Goal: Information Seeking & Learning: Learn about a topic

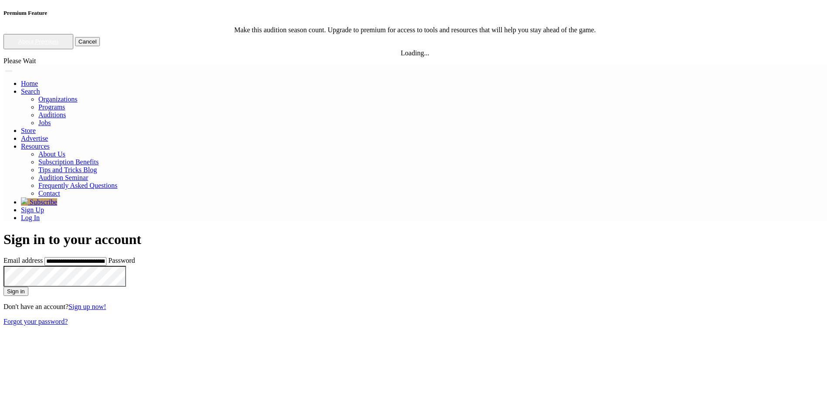
type input "**********"
click at [3, 287] on button "Sign in" at bounding box center [15, 291] width 25 height 9
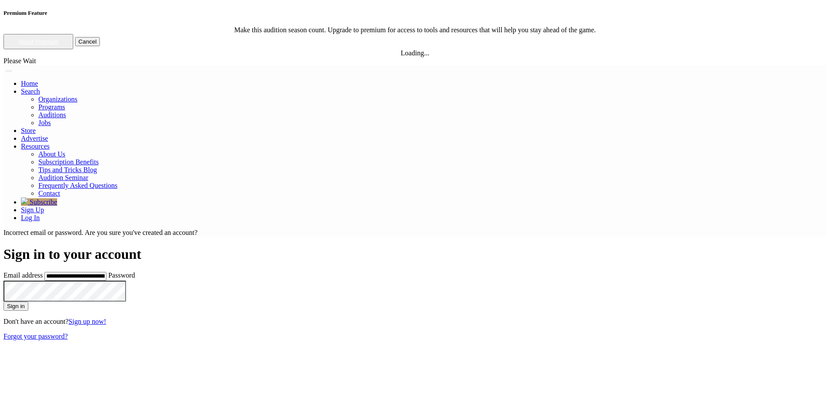
type input "**********"
click at [28, 302] on button "Sign in" at bounding box center [15, 306] width 25 height 9
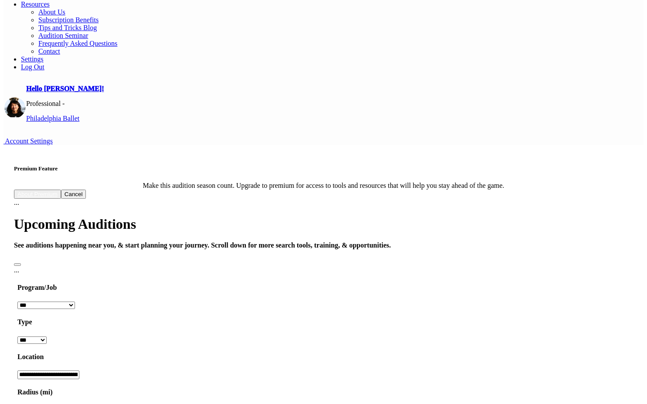
scroll to position [111, 0]
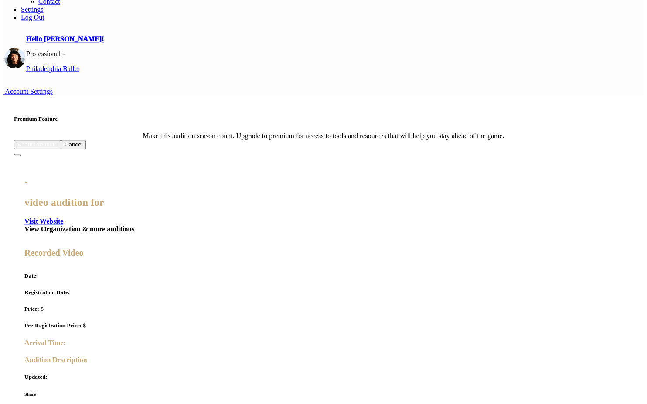
scroll to position [160, 0]
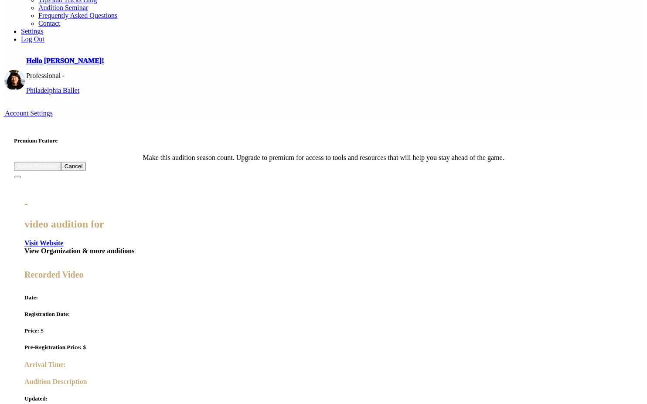
scroll to position [140, 0]
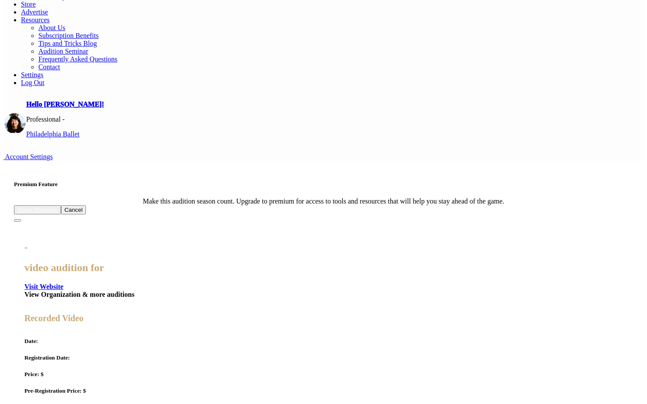
scroll to position [97, 0]
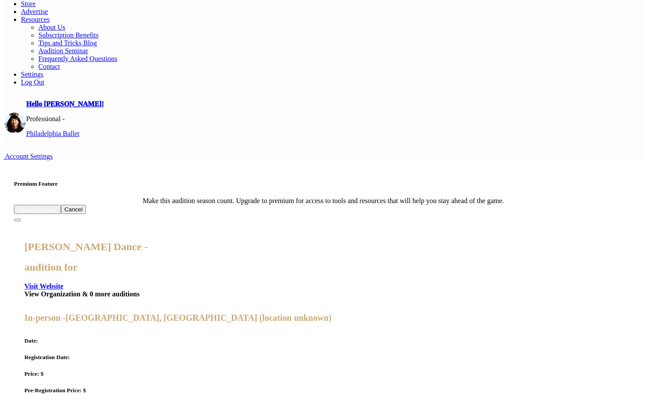
click at [24, 214] on div "Marie-Christine Giordano Dance - audition for Visit Website View Organization &…" at bounding box center [323, 411] width 619 height 394
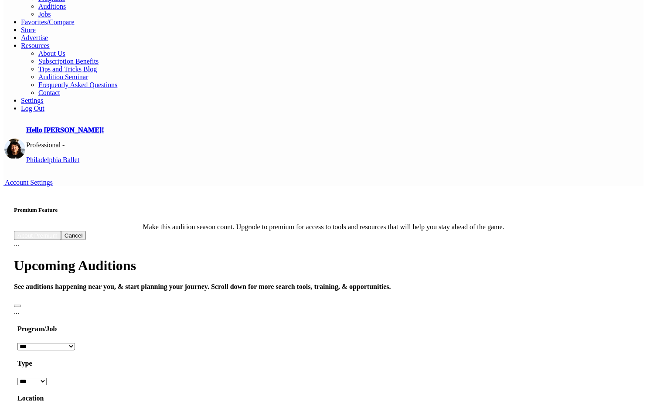
scroll to position [70, 0]
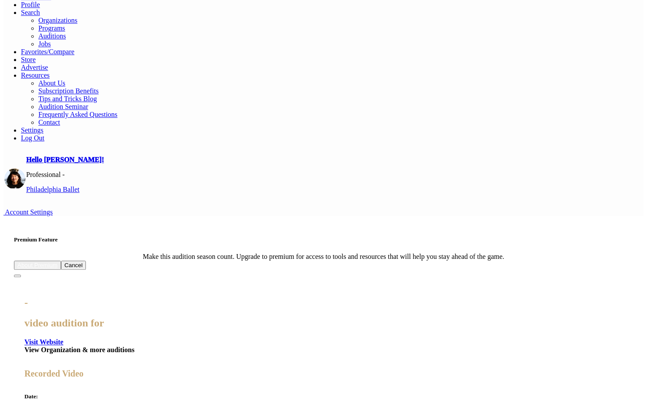
scroll to position [109, 0]
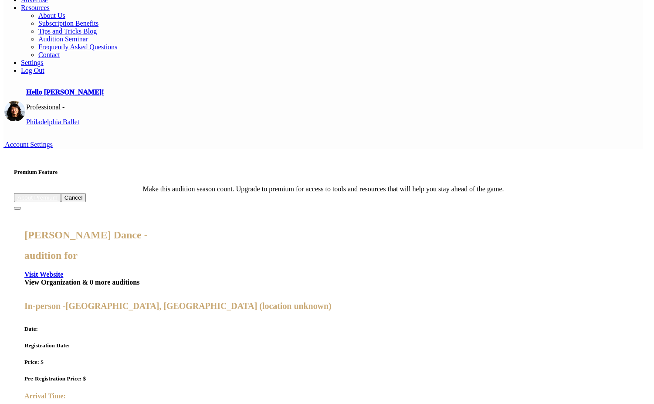
click at [14, 222] on div "Marie-Christine Giordano Dance - audition for Visit Website View Organization &…" at bounding box center [323, 399] width 619 height 394
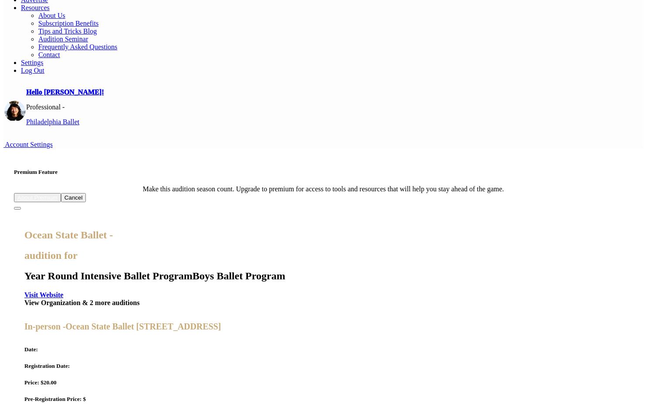
click at [16, 211] on div "Ocean State Ballet - audition for Year Round Intensive Ballet Program Boys Ball…" at bounding box center [323, 401] width 619 height 399
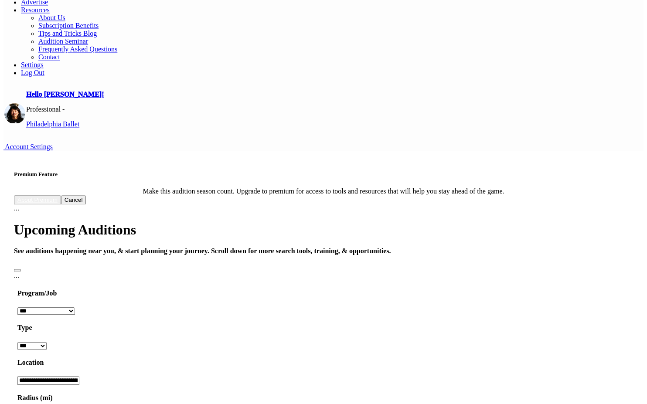
scroll to position [0, 0]
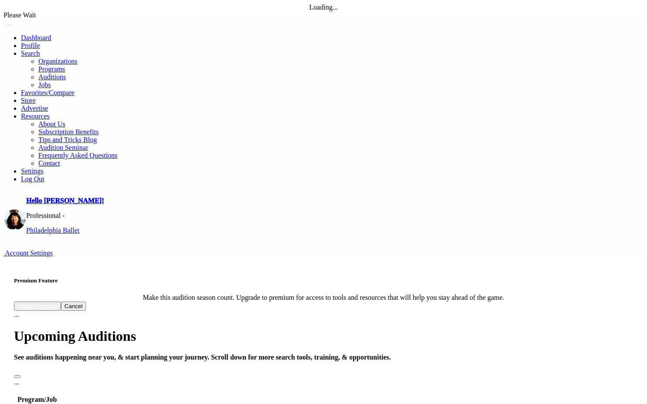
drag, startPoint x: 307, startPoint y: 120, endPoint x: 299, endPoint y: 123, distance: 8.0
type input "********"
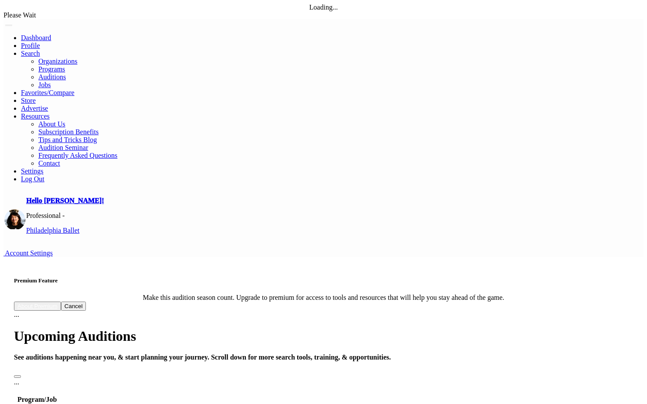
type input "*"
type input "***"
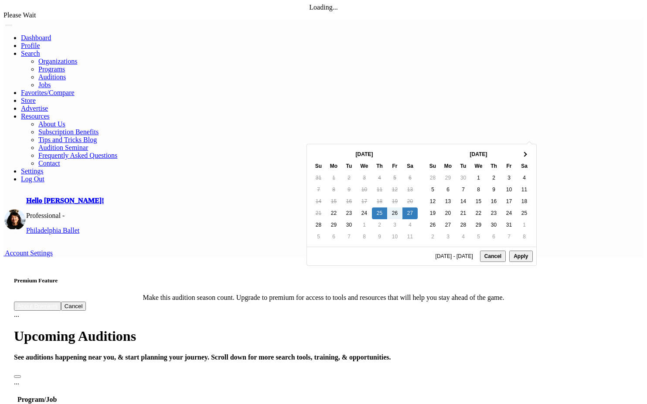
click at [518, 262] on button "Apply" at bounding box center [520, 256] width 23 height 11
type input "**********"
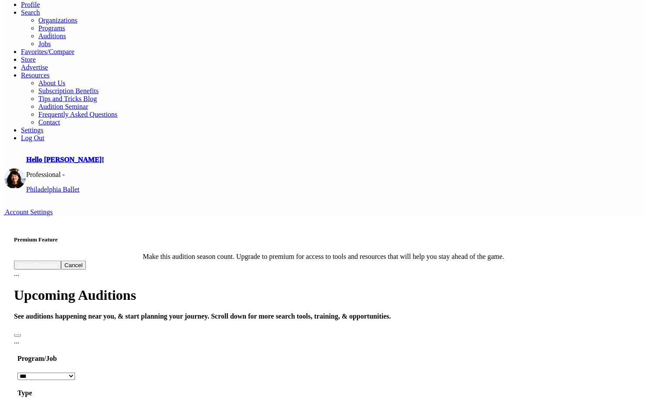
scroll to position [48, 0]
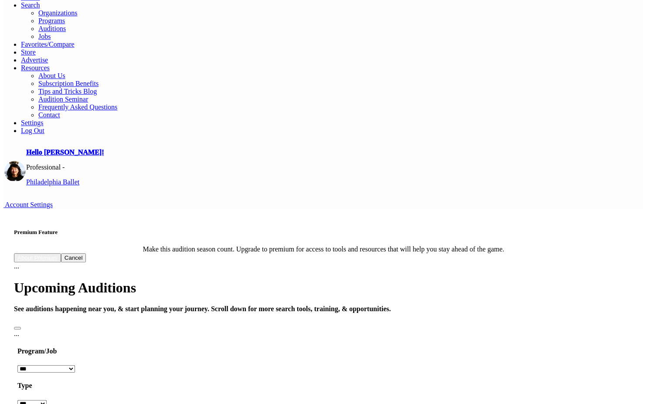
type input "***"
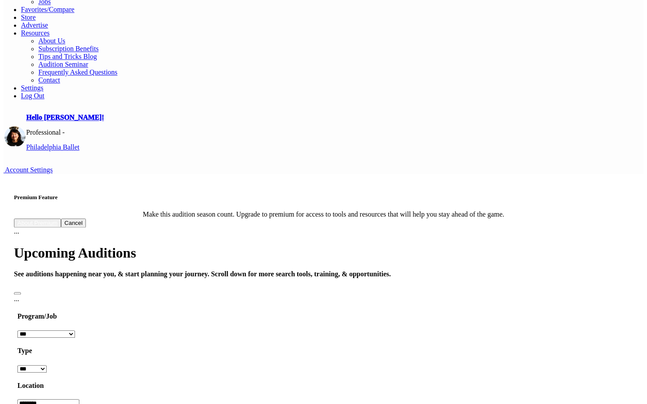
scroll to position [17, 0]
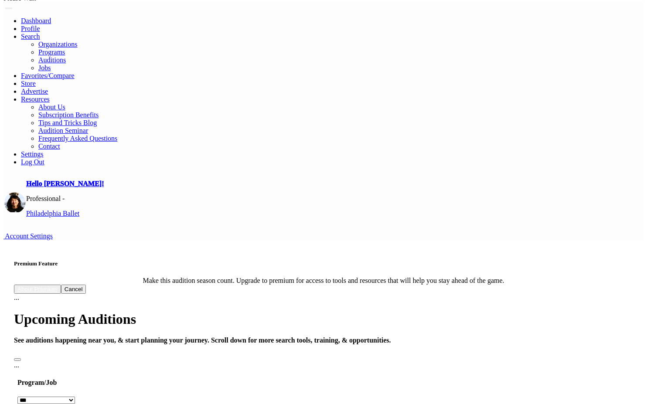
type input "**********"
type input "*"
type input "***"
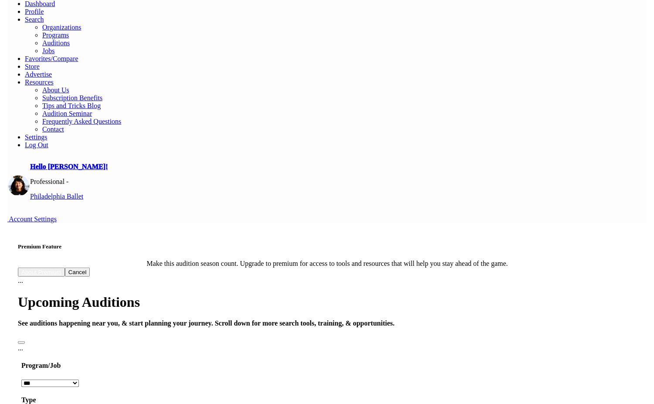
scroll to position [21, 0]
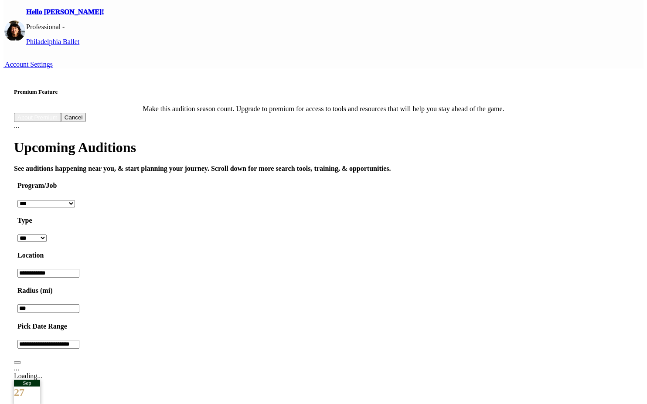
scroll to position [160, 0]
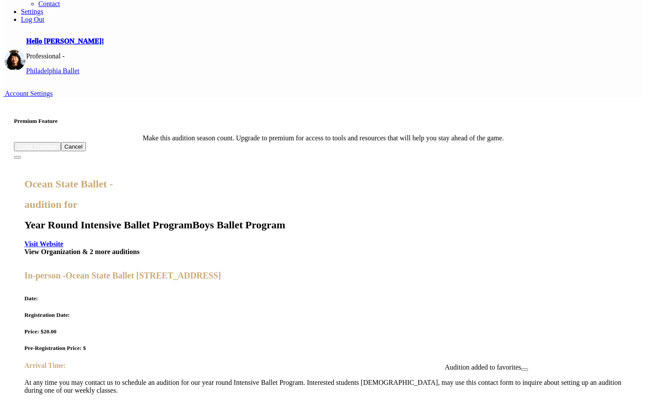
click at [613, 188] on div "Ocean State Ballet - audition for Year Round Intensive Ballet Program Boys Ball…" at bounding box center [323, 350] width 619 height 399
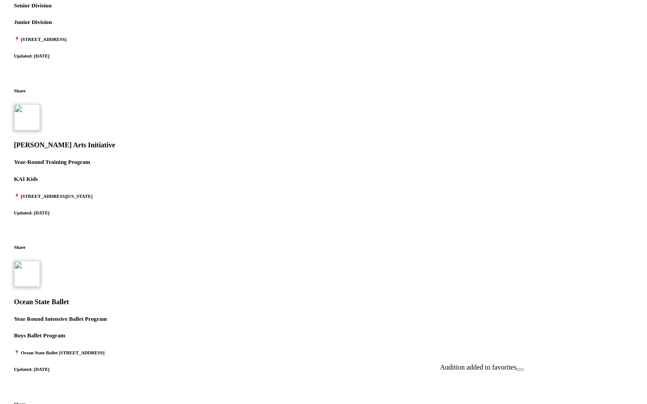
scroll to position [794, 0]
click at [524, 368] on button "Close" at bounding box center [520, 369] width 7 height 3
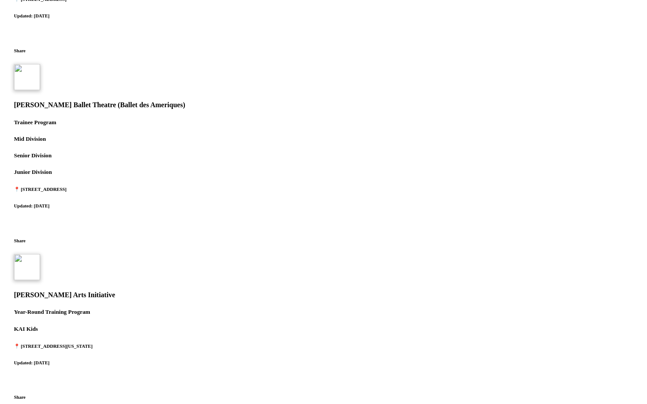
scroll to position [635, 0]
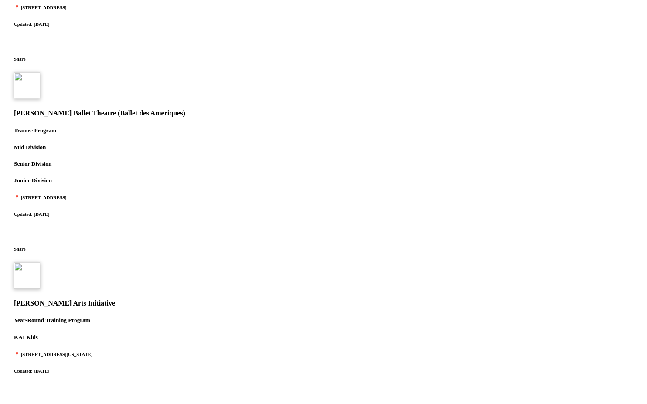
drag, startPoint x: 110, startPoint y: 349, endPoint x: 562, endPoint y: 356, distance: 452.6
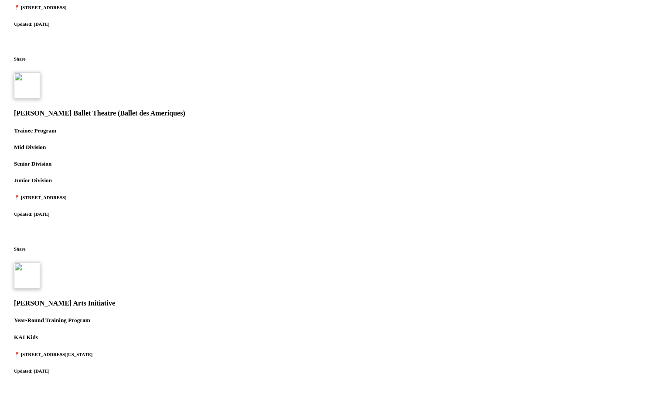
drag, startPoint x: 562, startPoint y: 356, endPoint x: 128, endPoint y: 354, distance: 434.7
drag, startPoint x: 128, startPoint y: 354, endPoint x: 574, endPoint y: 363, distance: 446.1
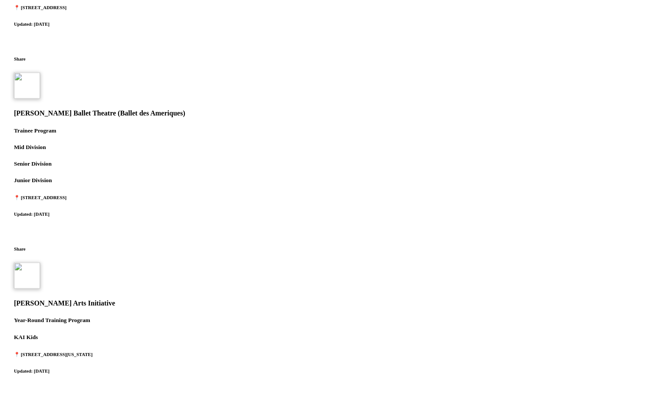
drag, startPoint x: 574, startPoint y: 363, endPoint x: 83, endPoint y: 354, distance: 490.6
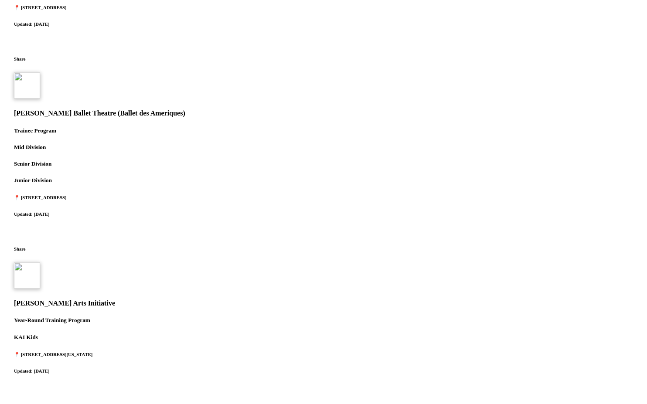
drag, startPoint x: 83, startPoint y: 354, endPoint x: 508, endPoint y: 384, distance: 425.3
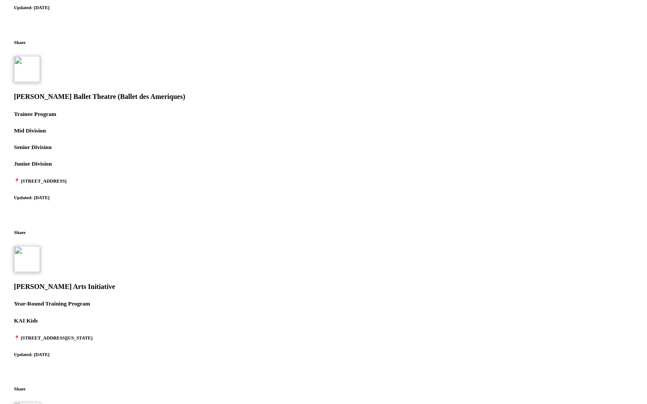
scroll to position [651, 0]
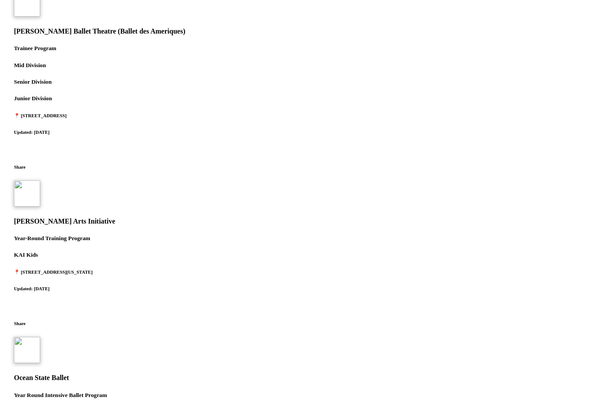
scroll to position [838, 0]
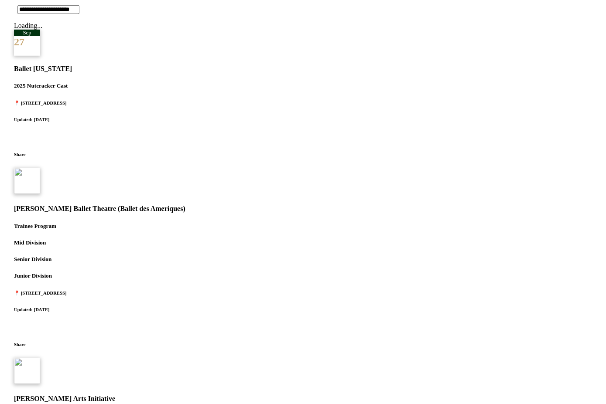
scroll to position [0, 345]
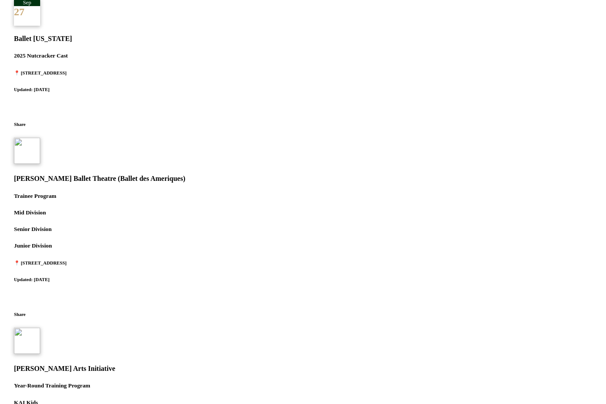
scroll to position [855, 0]
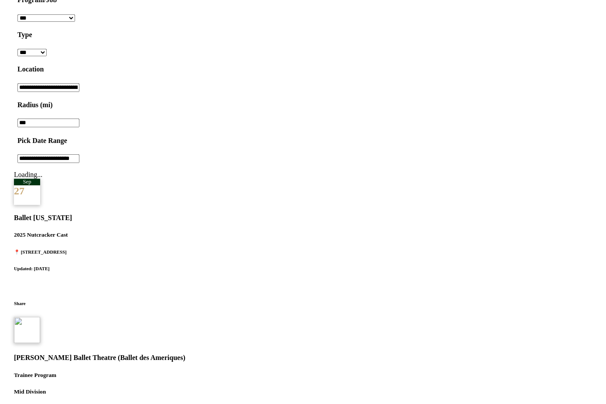
scroll to position [675, 0]
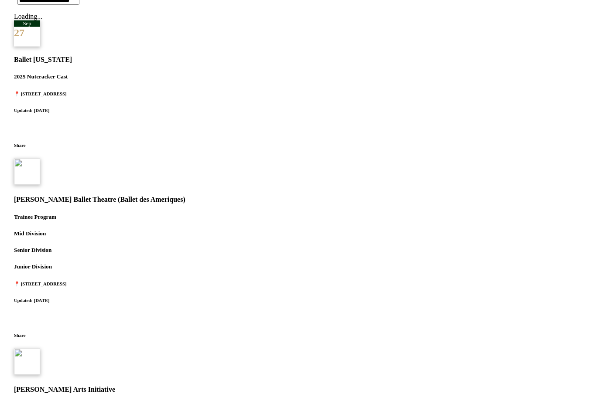
scroll to position [836, 0]
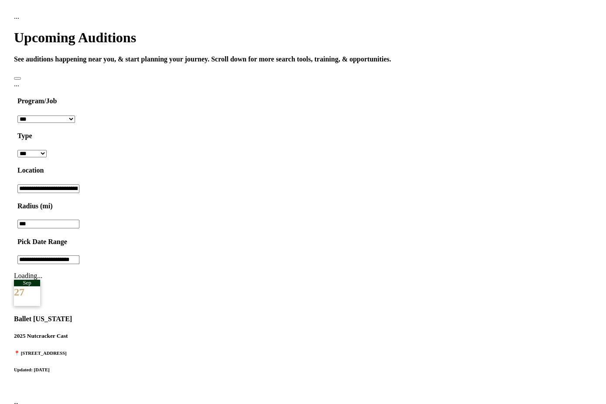
scroll to position [869, 0]
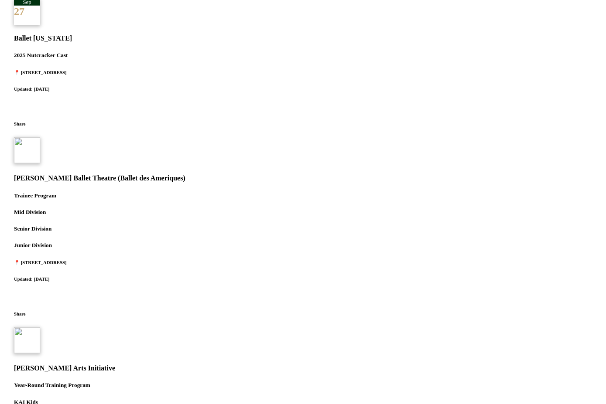
scroll to position [855, 0]
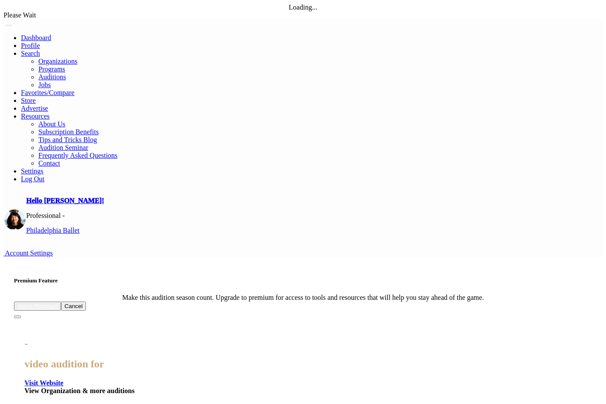
scroll to position [855, 0]
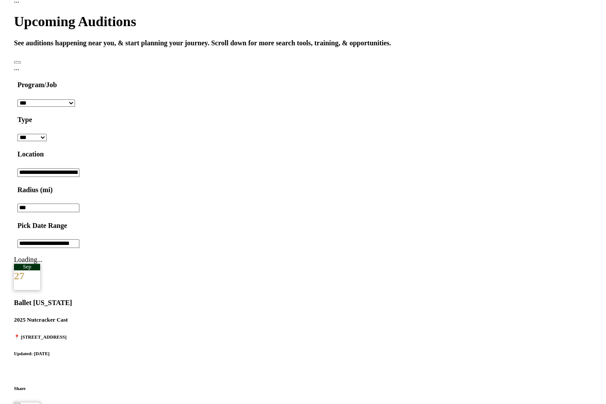
scroll to position [537, 0]
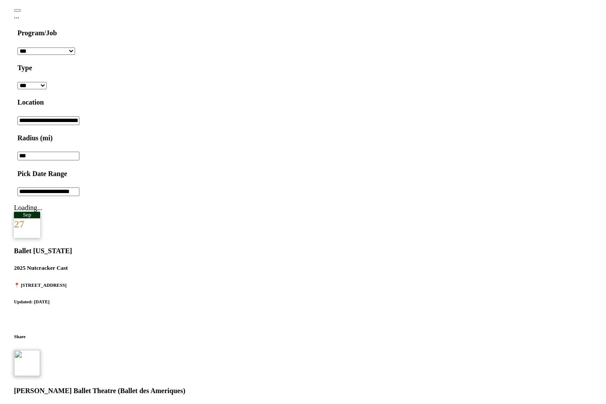
scroll to position [828, 0]
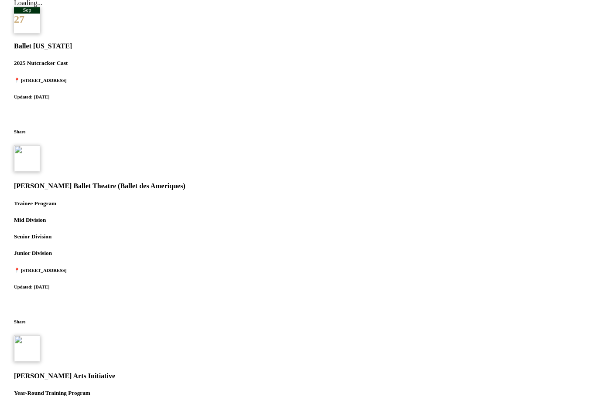
scroll to position [836, 0]
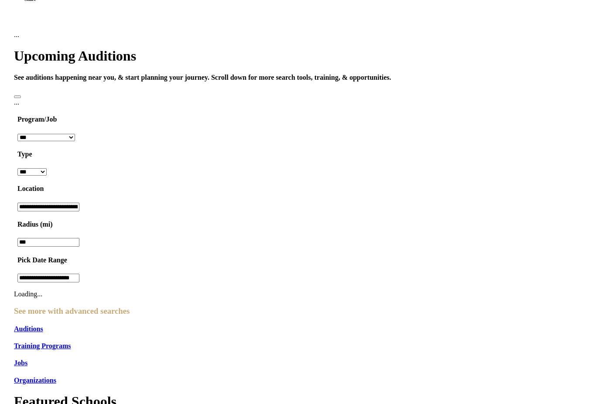
scroll to position [850, 0]
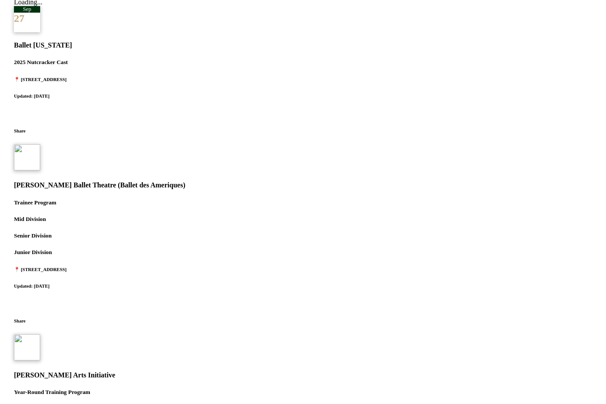
scroll to position [847, 0]
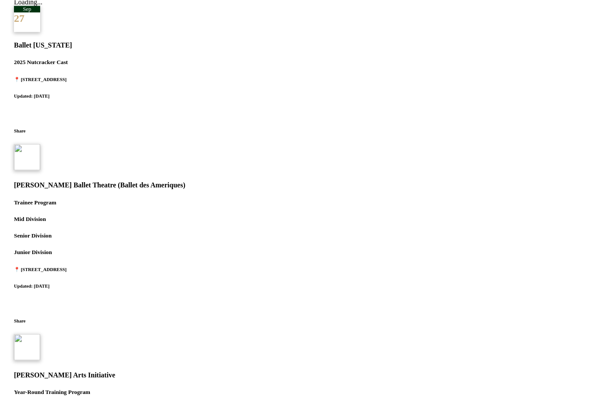
scroll to position [849, 0]
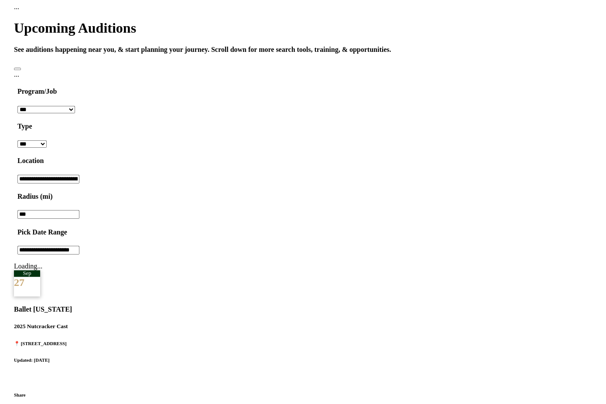
scroll to position [878, 0]
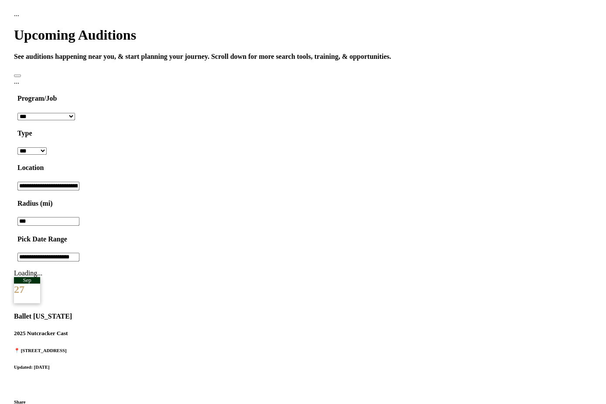
scroll to position [871, 0]
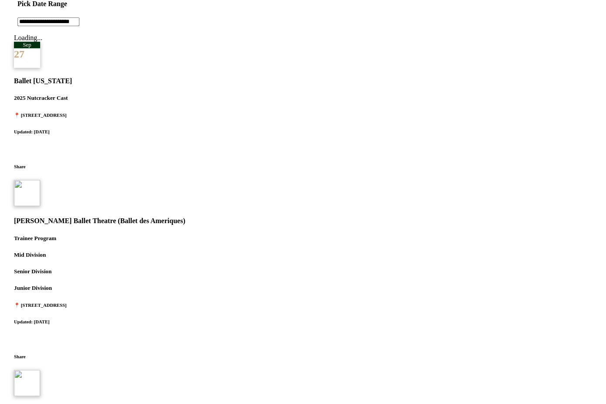
scroll to position [828, 0]
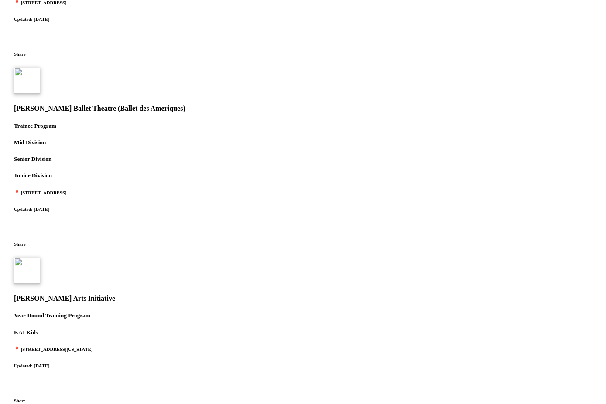
scroll to position [830, 0]
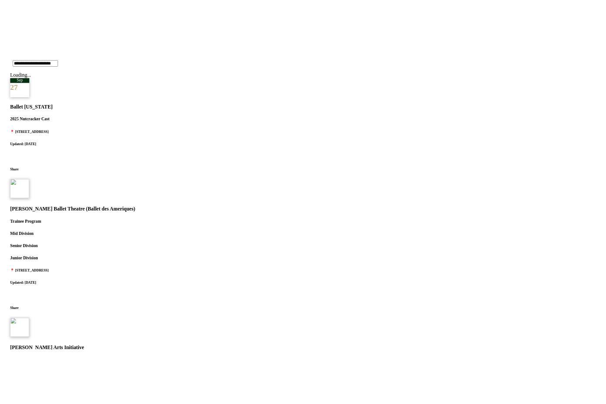
scroll to position [817, 0]
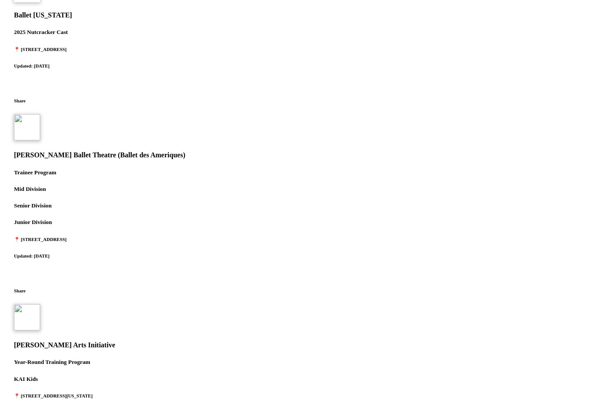
scroll to position [0, 24]
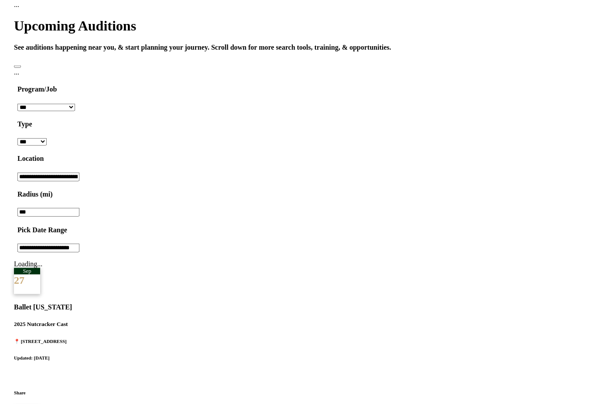
scroll to position [586, 0]
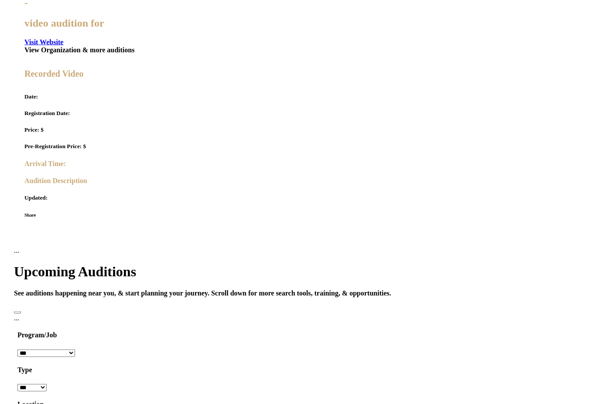
scroll to position [334, 0]
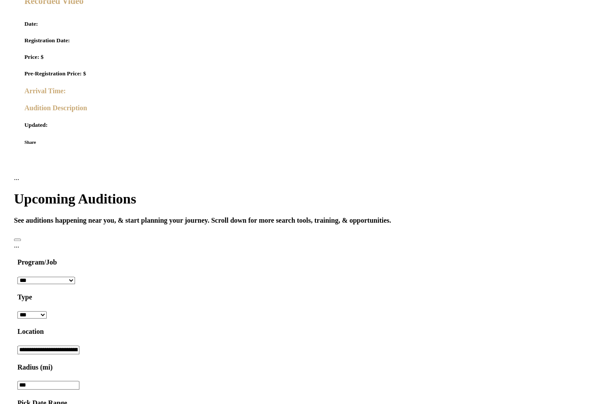
scroll to position [415, 0]
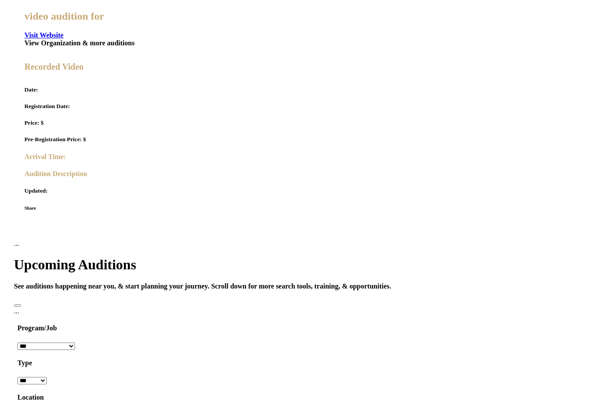
scroll to position [350, 0]
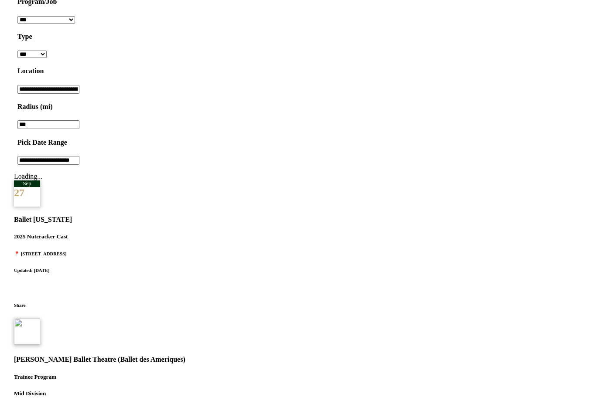
scroll to position [583, 0]
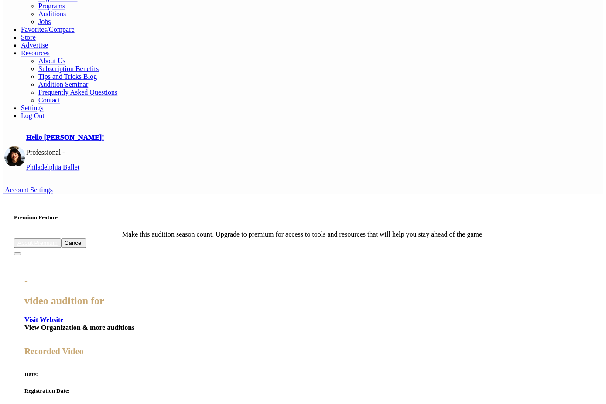
scroll to position [0, 0]
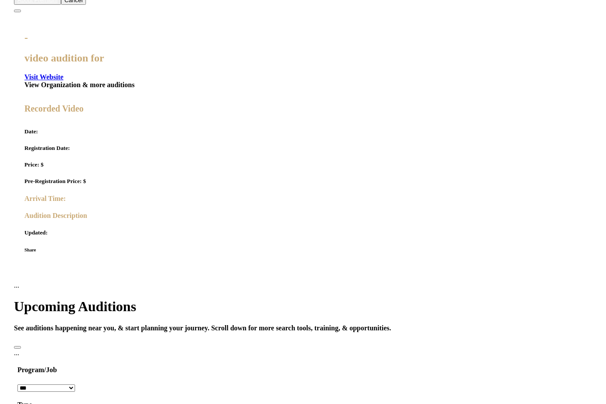
scroll to position [149, 0]
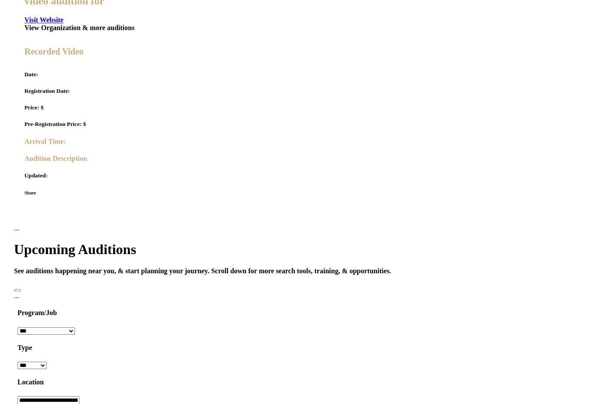
scroll to position [364, 0]
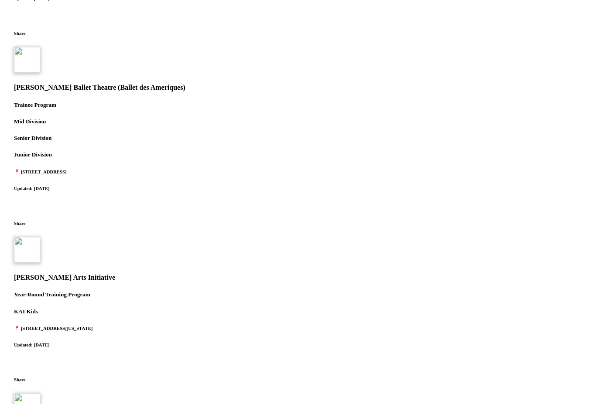
scroll to position [948, 0]
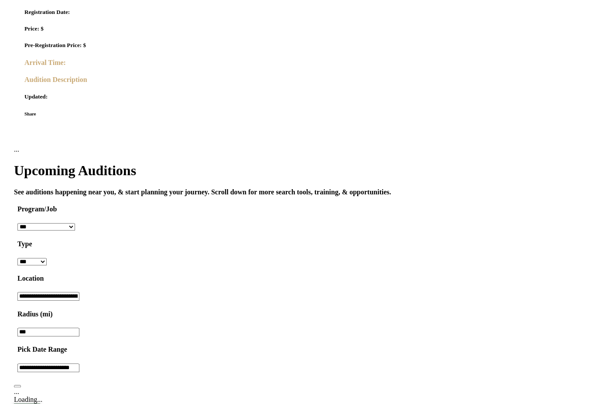
scroll to position [448, 0]
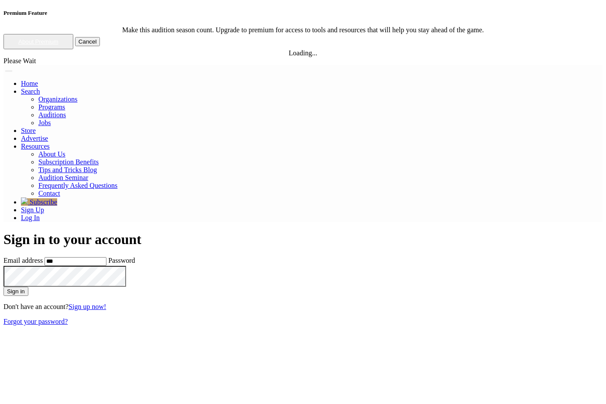
type input "****"
type input "**********"
click at [28, 287] on button "Sign in" at bounding box center [15, 291] width 25 height 9
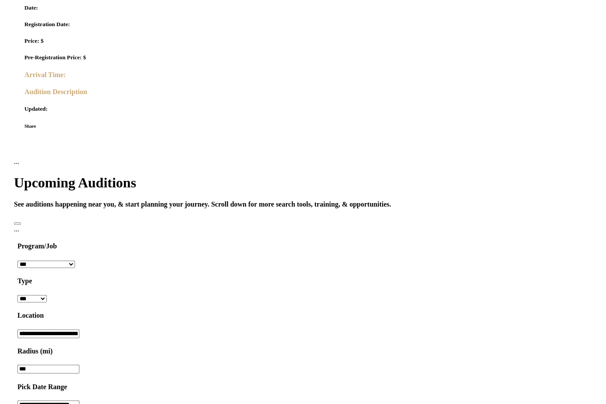
scroll to position [425, 0]
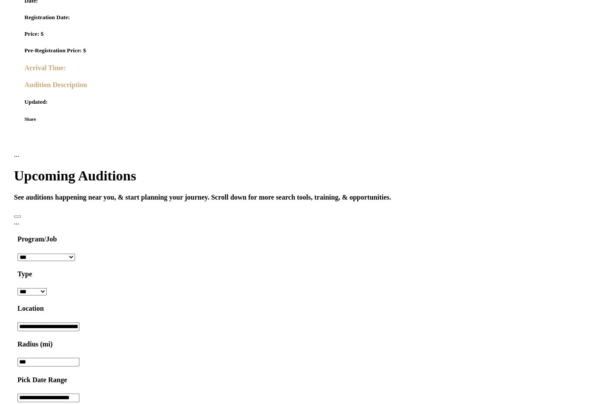
scroll to position [434, 0]
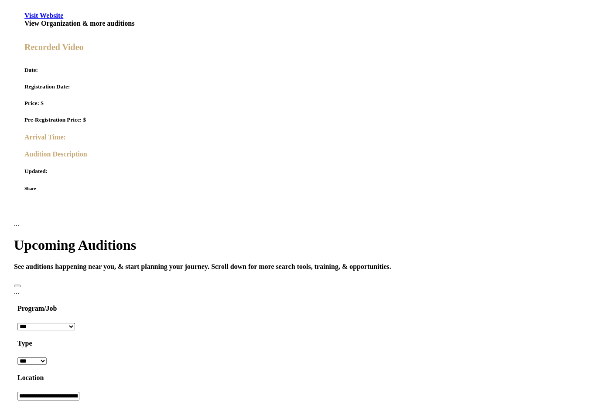
scroll to position [369, 0]
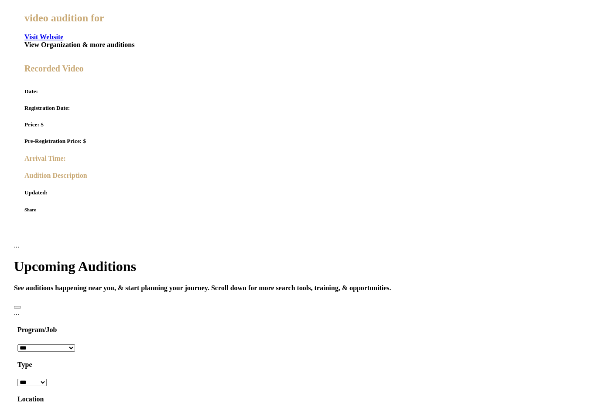
scroll to position [430, 0]
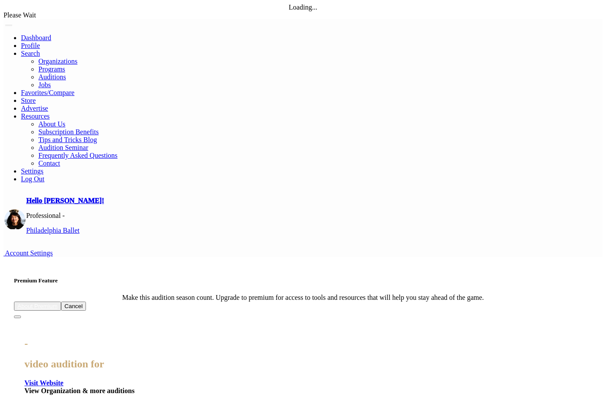
scroll to position [78, 0]
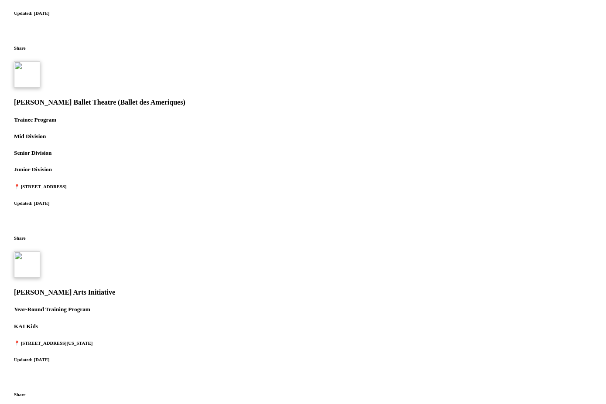
scroll to position [937, 0]
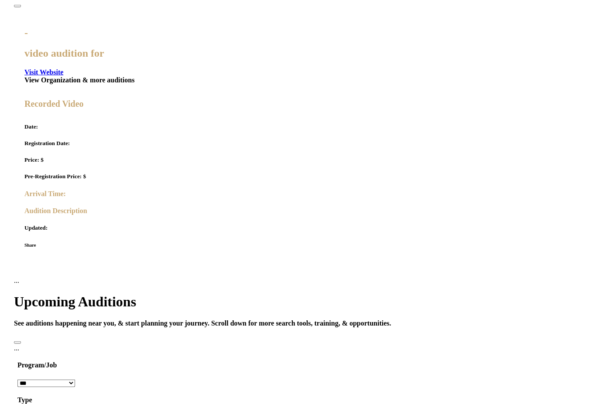
scroll to position [335, 0]
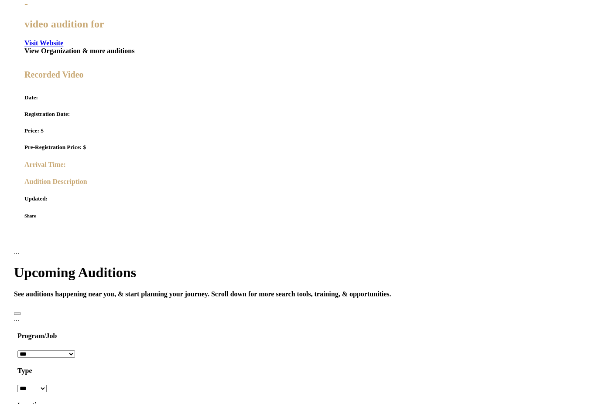
scroll to position [339, 0]
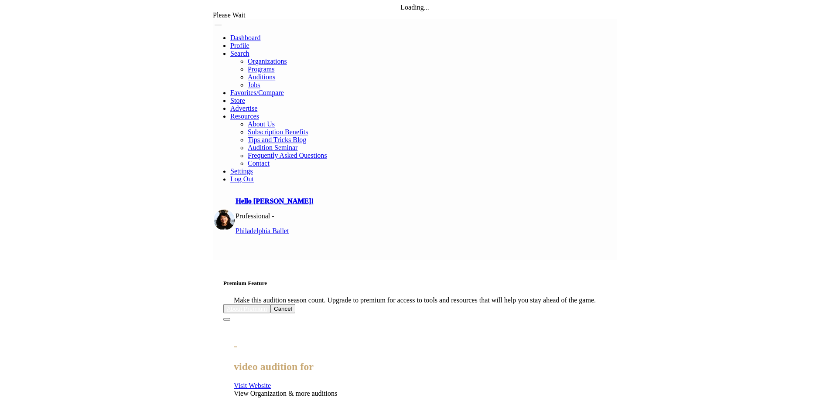
scroll to position [65, 0]
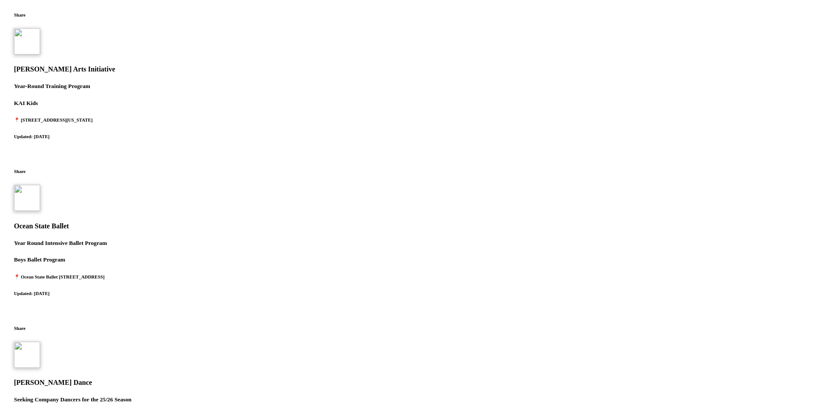
scroll to position [1155, 0]
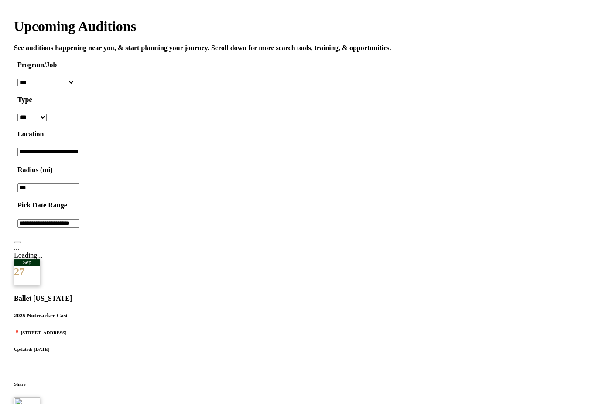
scroll to position [589, 0]
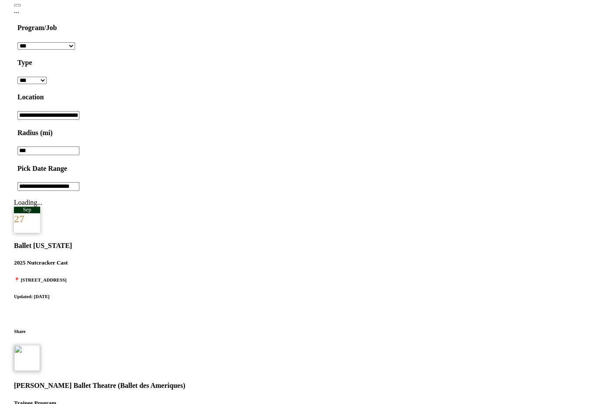
scroll to position [644, 0]
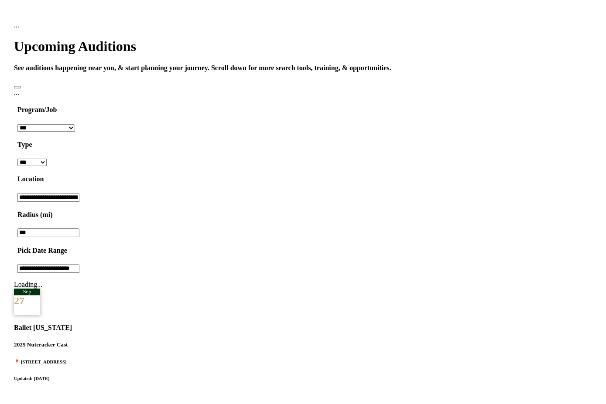
scroll to position [569, 0]
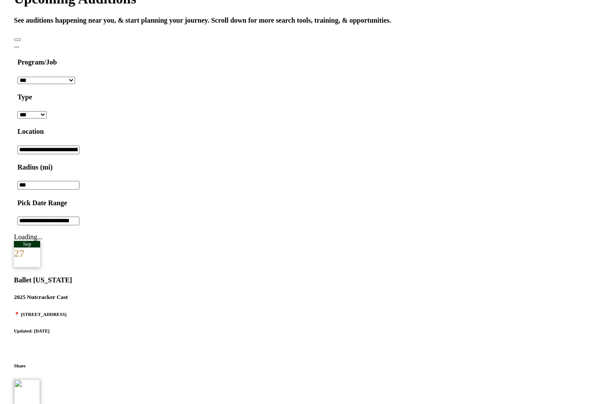
scroll to position [613, 0]
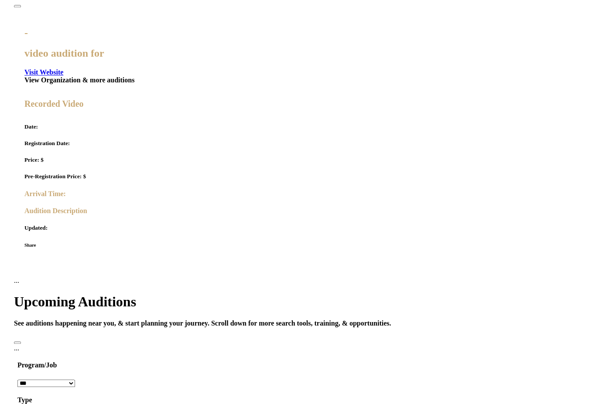
scroll to position [309, 0]
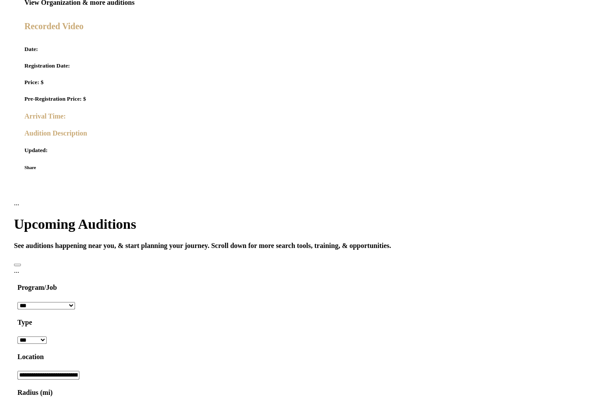
scroll to position [395, 0]
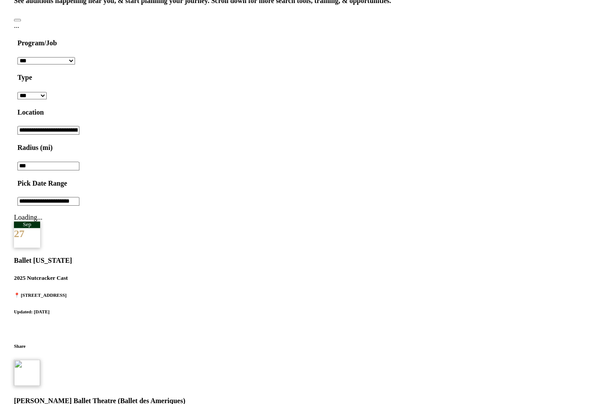
scroll to position [360, 0]
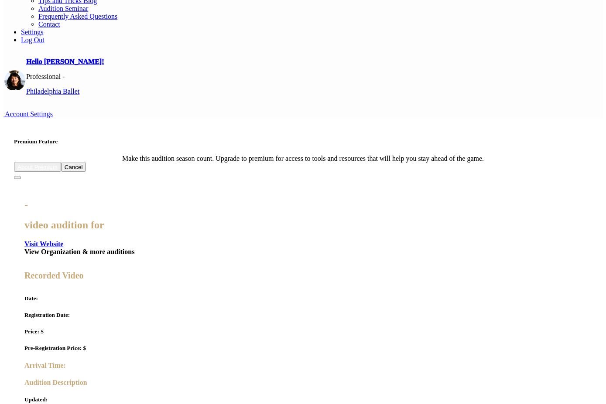
scroll to position [139, 0]
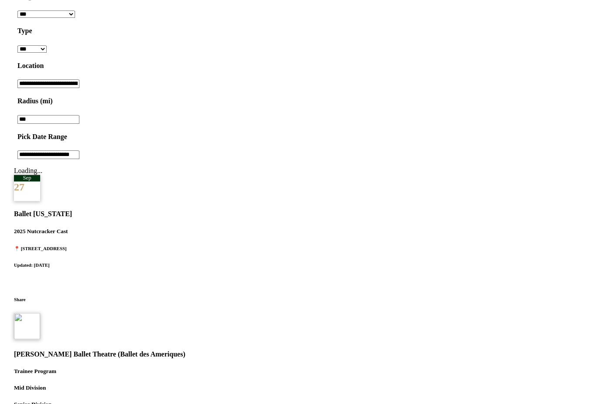
scroll to position [405, 0]
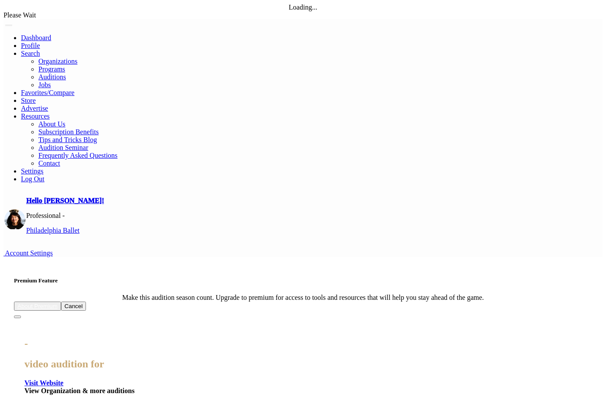
scroll to position [132, 0]
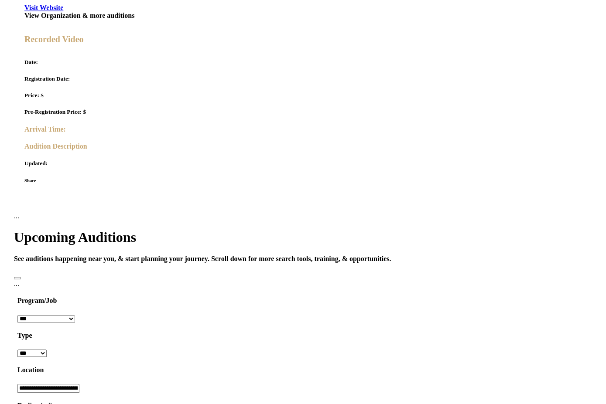
scroll to position [378, 0]
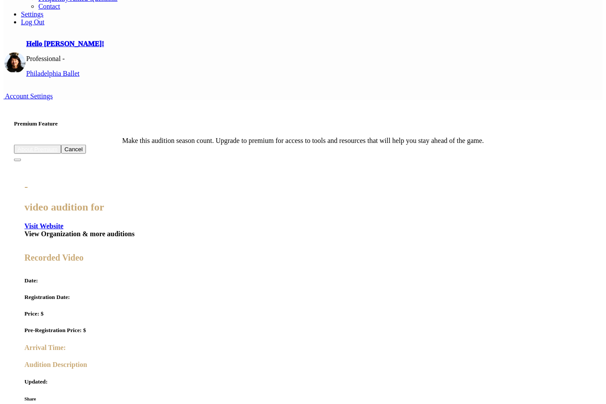
scroll to position [159, 0]
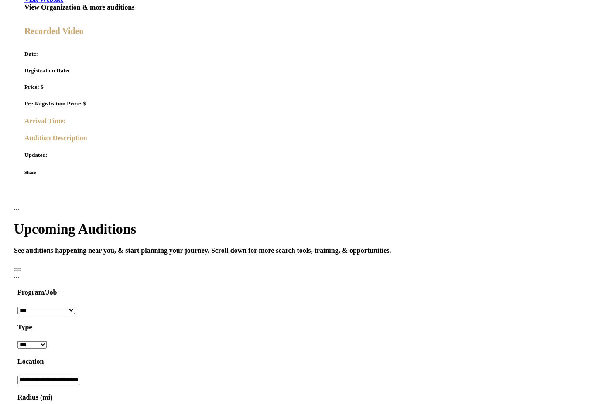
scroll to position [386, 0]
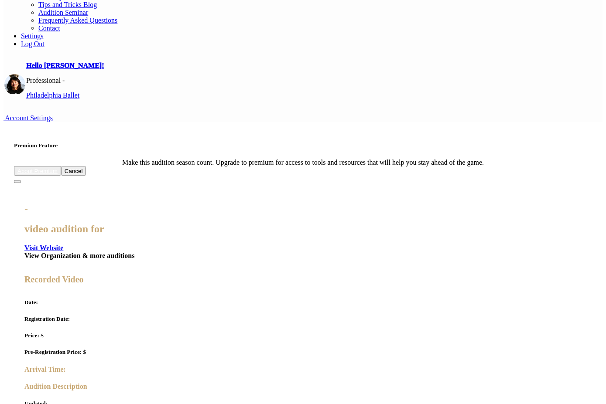
scroll to position [134, 0]
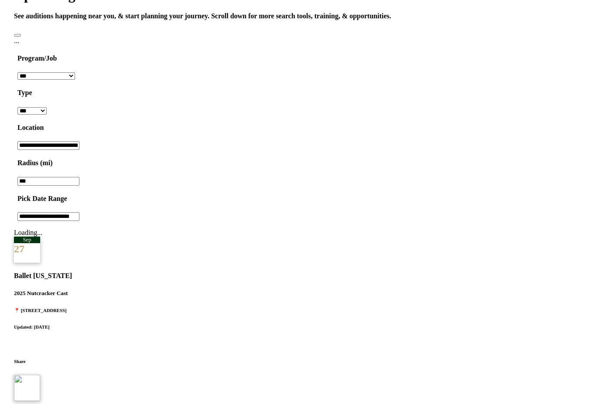
scroll to position [347, 0]
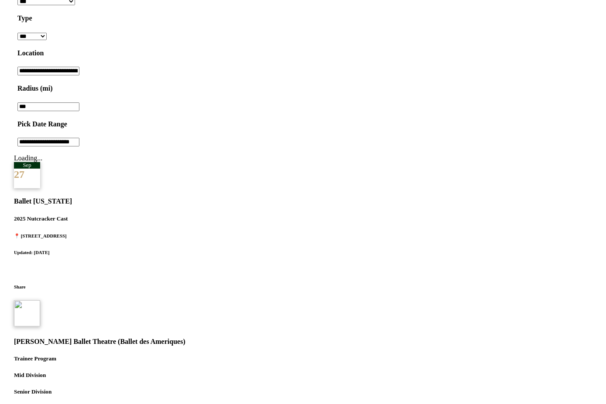
scroll to position [418, 0]
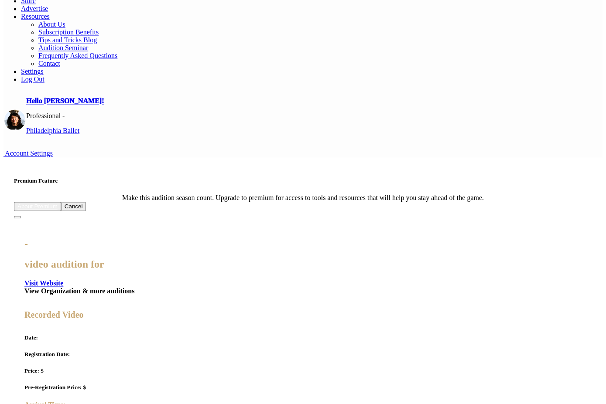
scroll to position [104, 0]
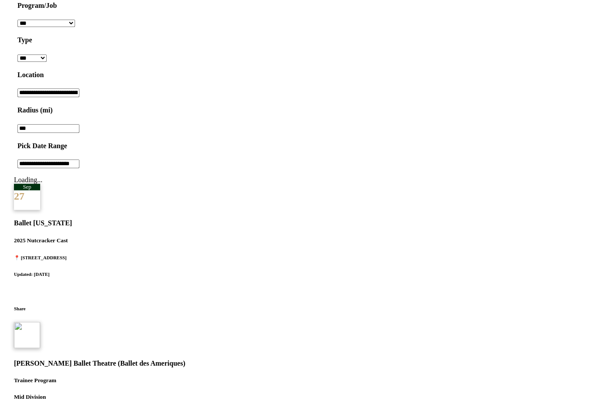
scroll to position [397, 0]
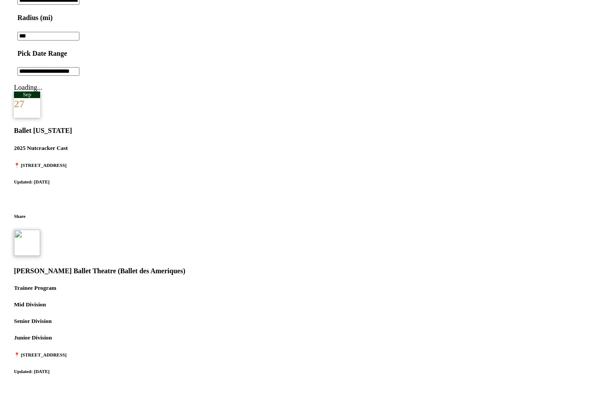
scroll to position [443, 0]
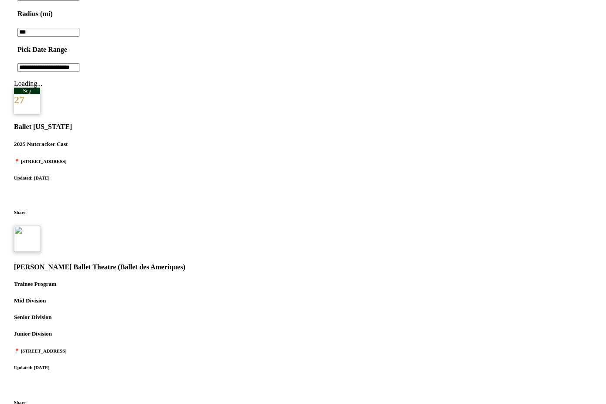
scroll to position [441, 0]
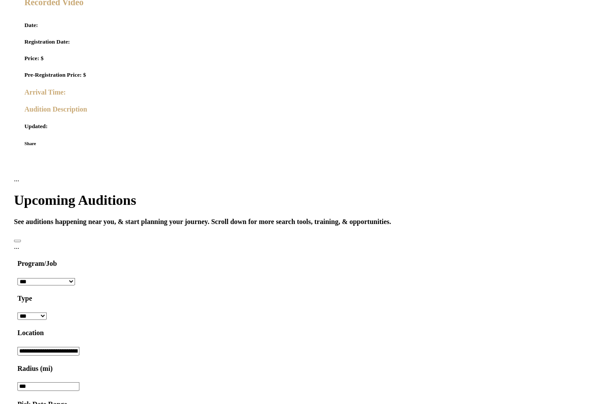
scroll to position [413, 0]
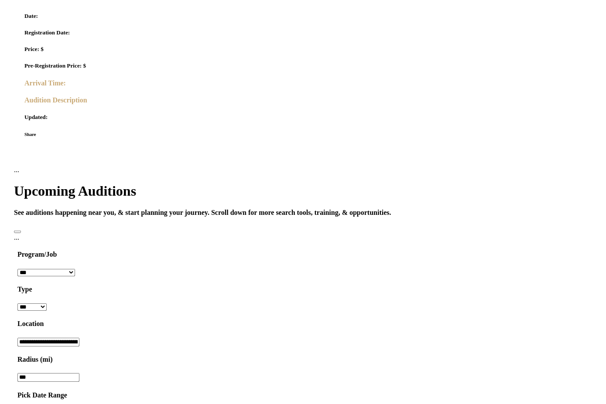
scroll to position [420, 0]
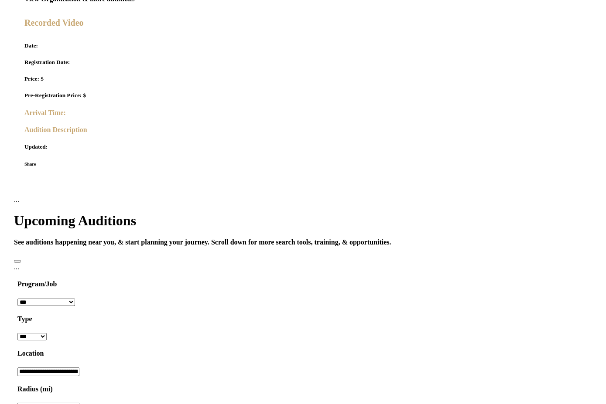
scroll to position [401, 0]
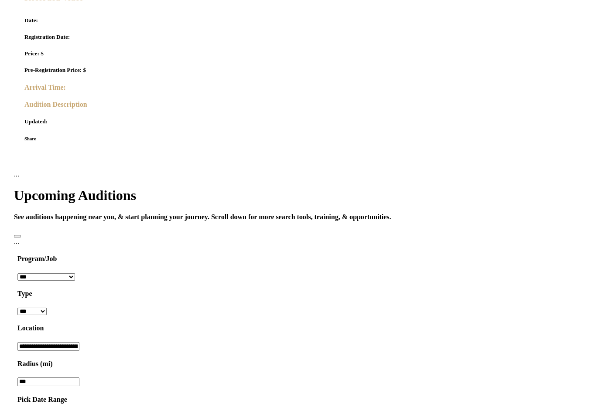
scroll to position [418, 0]
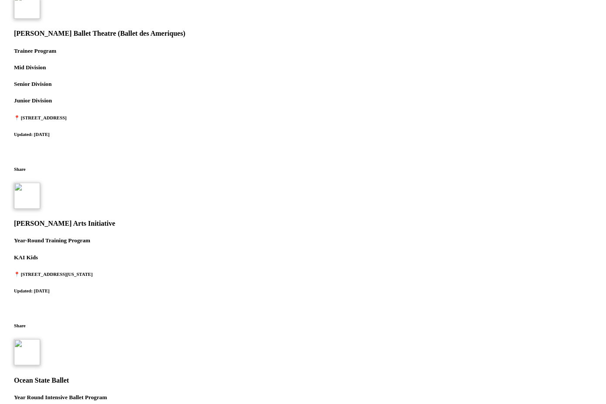
scroll to position [1005, 0]
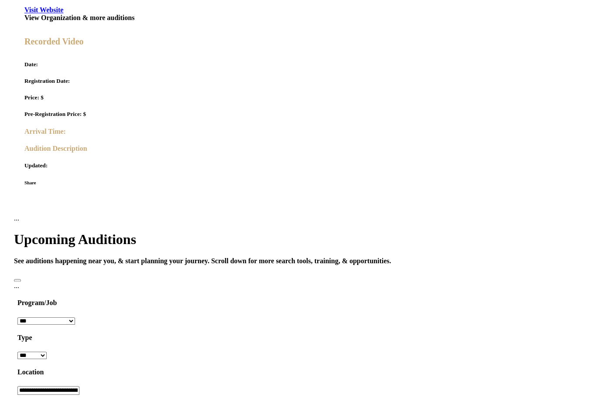
scroll to position [372, 0]
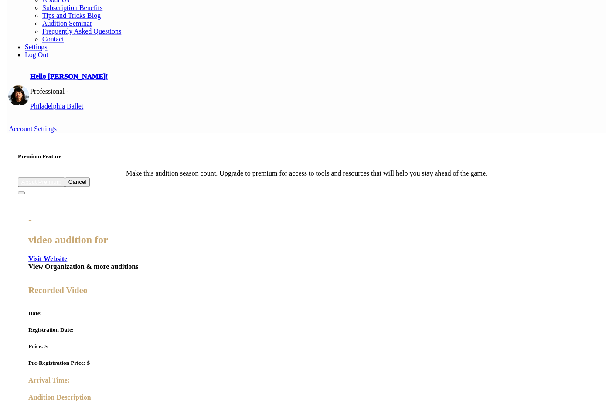
scroll to position [121, 0]
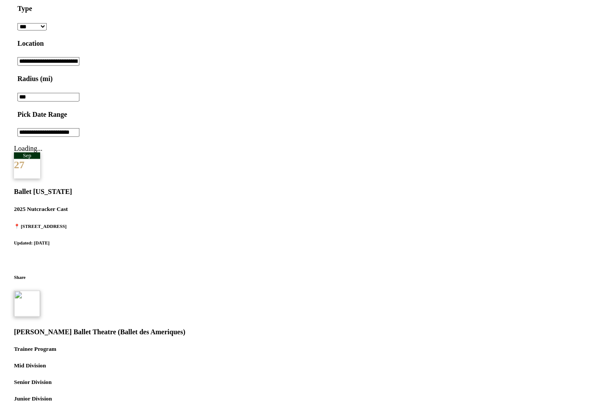
scroll to position [442, 0]
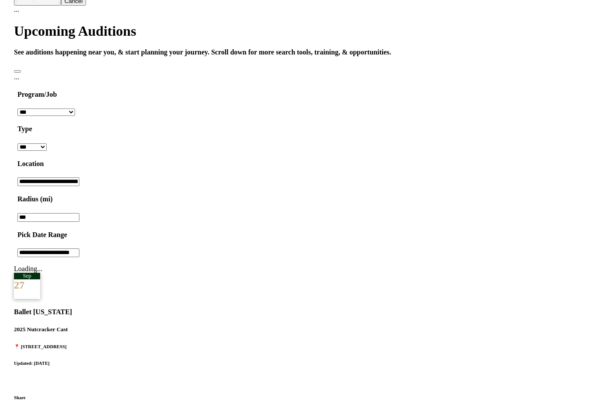
scroll to position [305, 0]
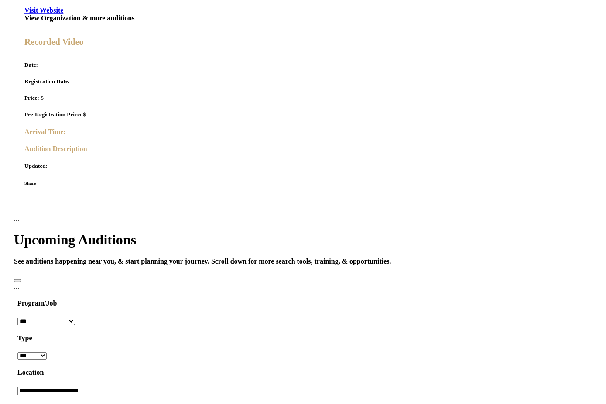
scroll to position [371, 0]
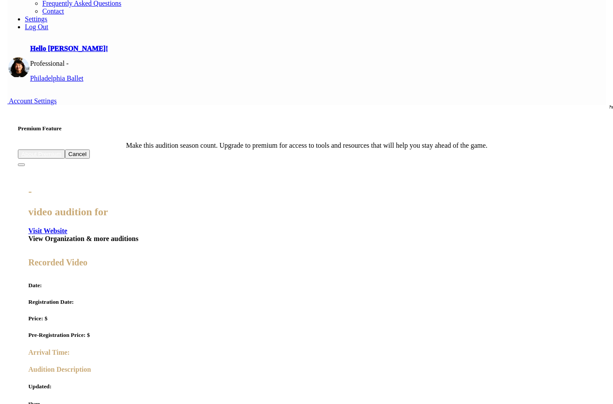
scroll to position [95, 0]
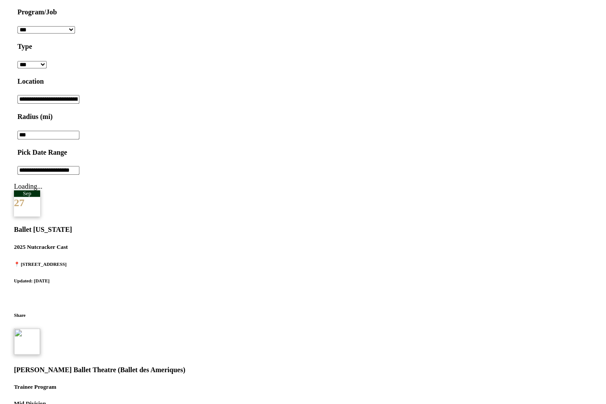
scroll to position [389, 0]
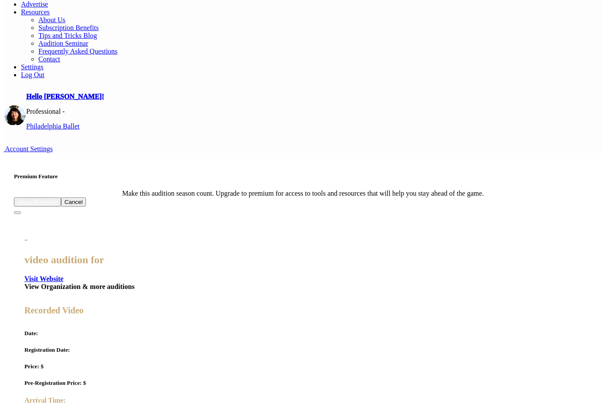
scroll to position [97, 0]
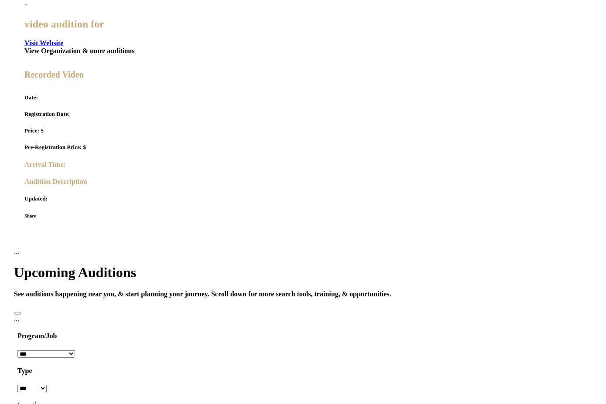
scroll to position [397, 0]
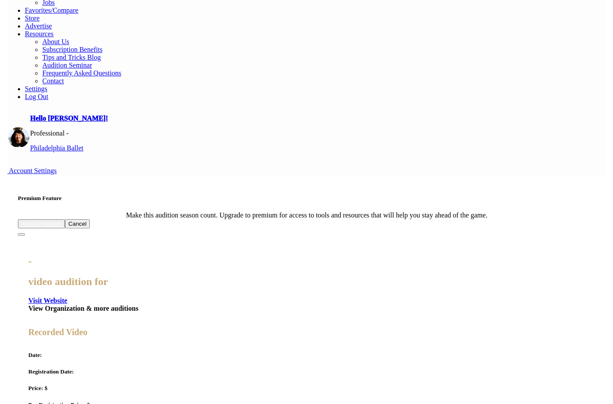
scroll to position [22, 0]
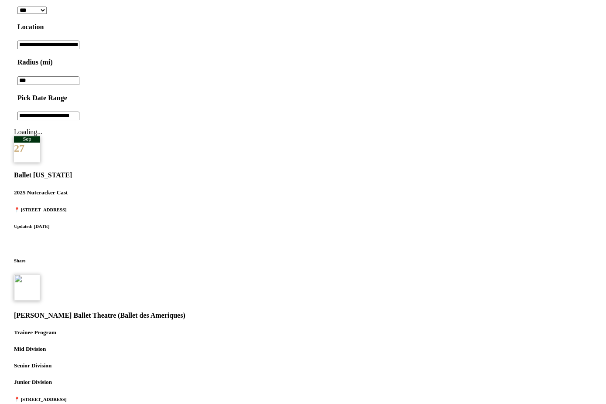
scroll to position [443, 0]
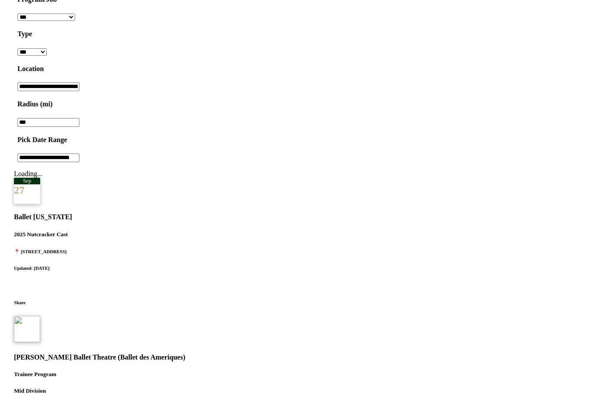
scroll to position [402, 0]
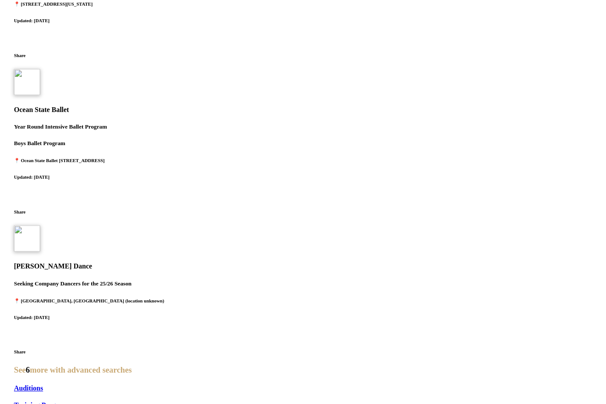
scroll to position [1009, 0]
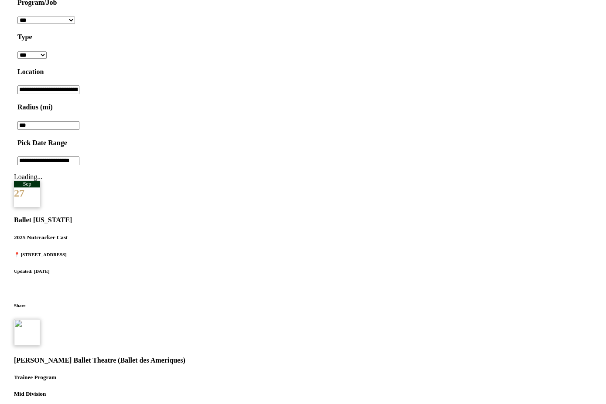
scroll to position [385, 0]
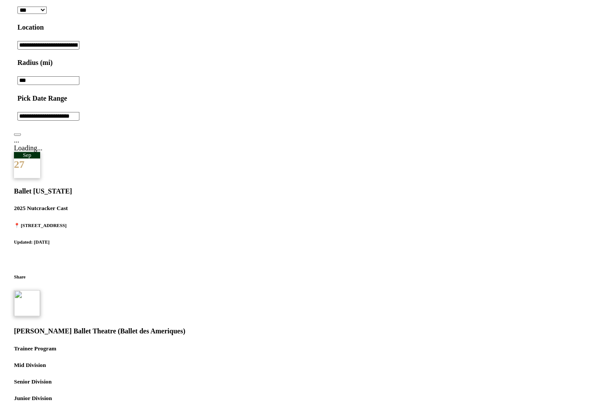
scroll to position [411, 0]
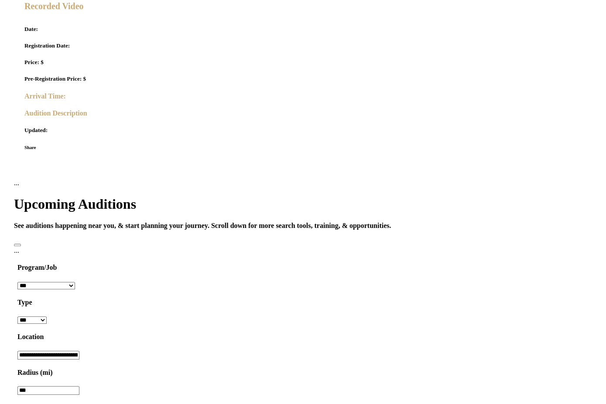
scroll to position [418, 0]
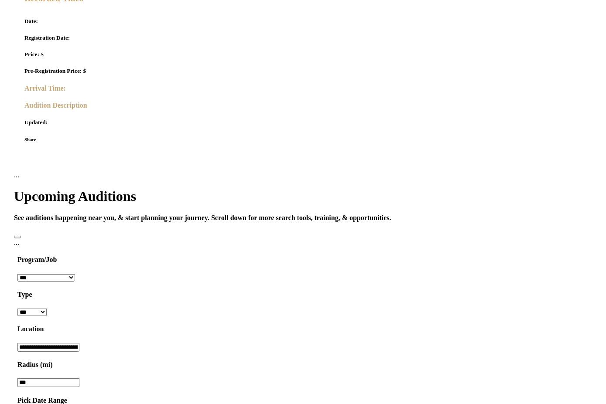
scroll to position [417, 0]
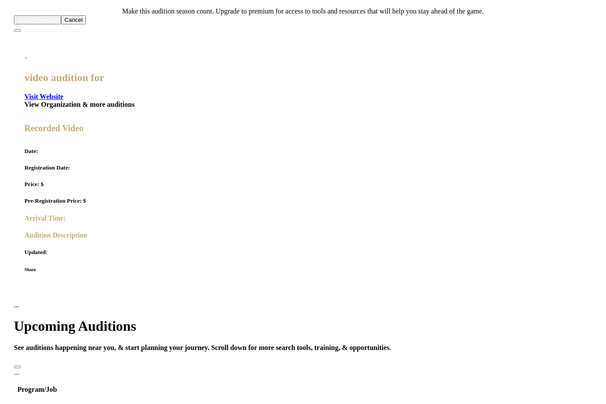
scroll to position [321, 0]
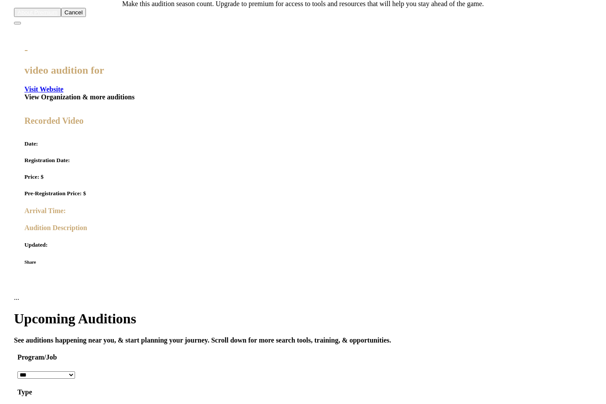
scroll to position [286, 0]
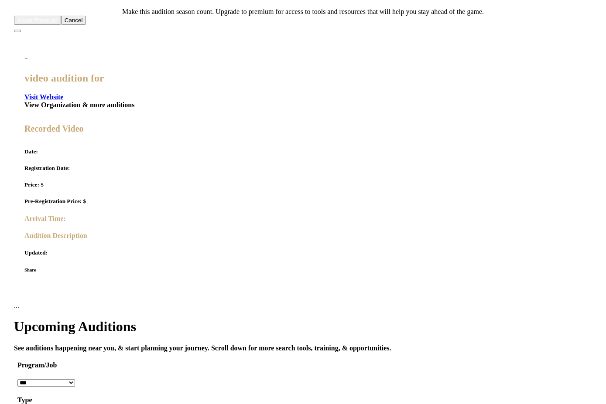
drag, startPoint x: 0, startPoint y: 277, endPoint x: 142, endPoint y: 288, distance: 142.2
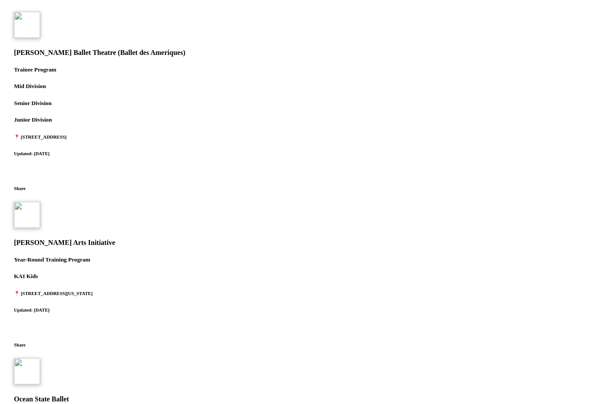
scroll to position [983, 0]
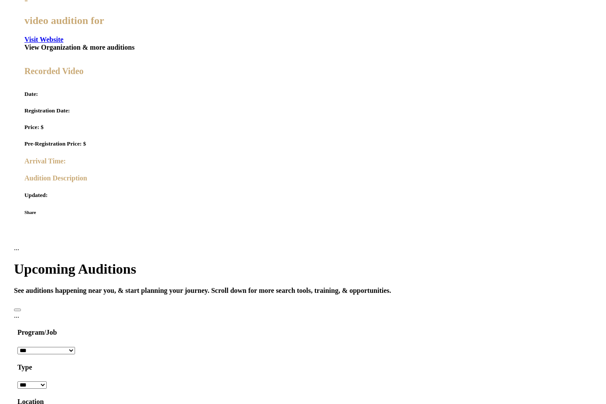
scroll to position [366, 0]
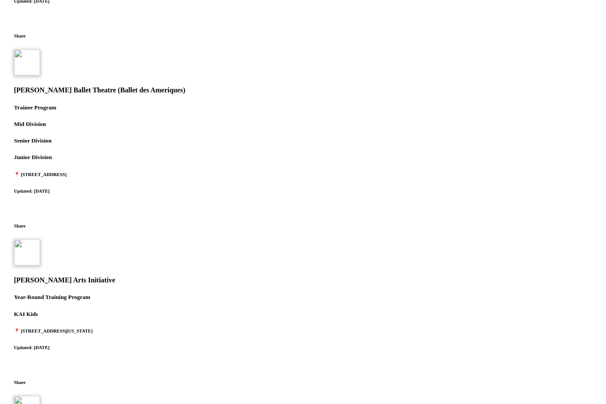
scroll to position [1042, 0]
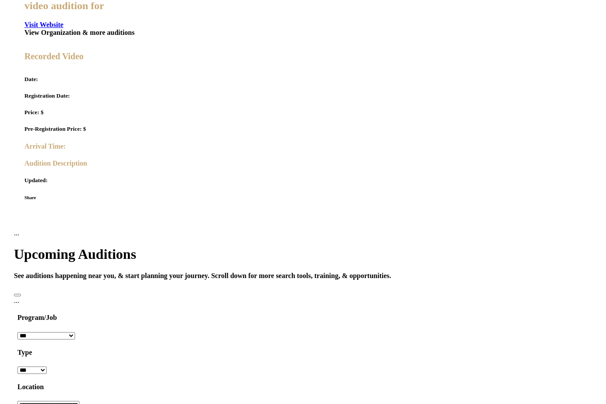
scroll to position [359, 0]
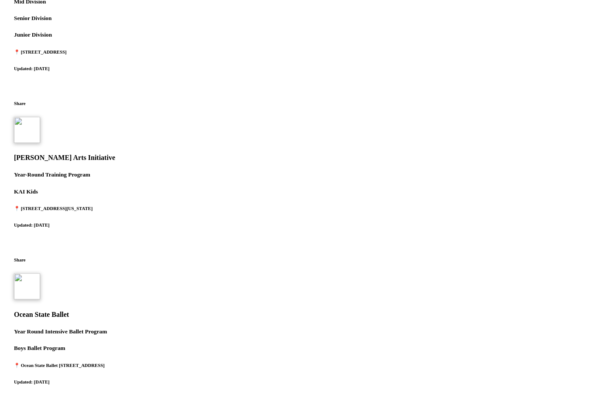
scroll to position [1068, 0]
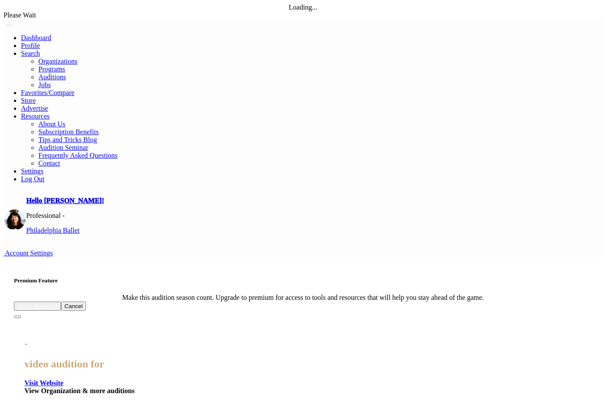
scroll to position [1068, 0]
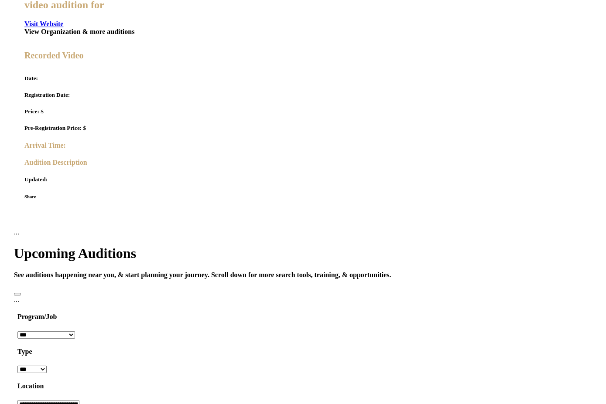
scroll to position [379, 0]
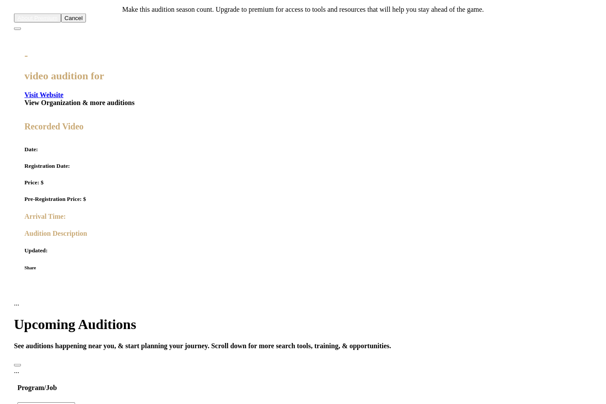
scroll to position [294, 0]
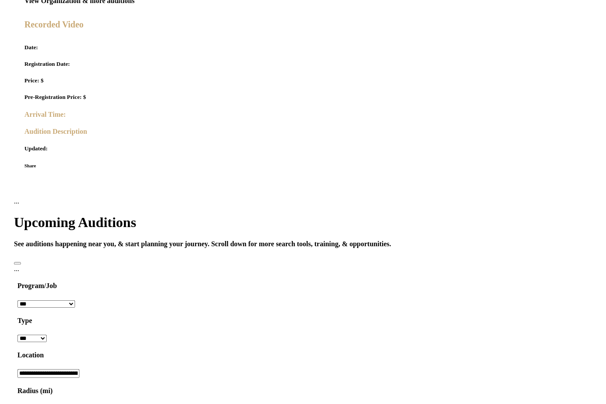
scroll to position [391, 0]
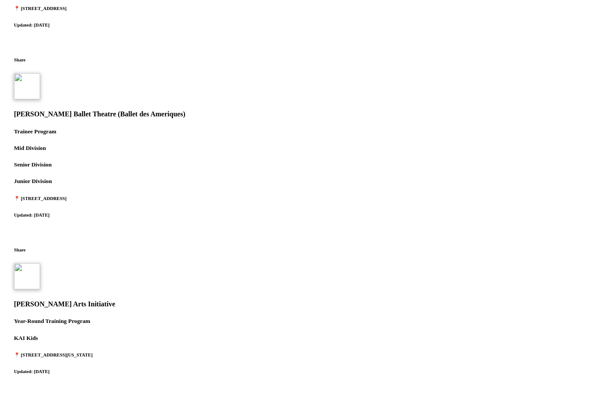
scroll to position [931, 0]
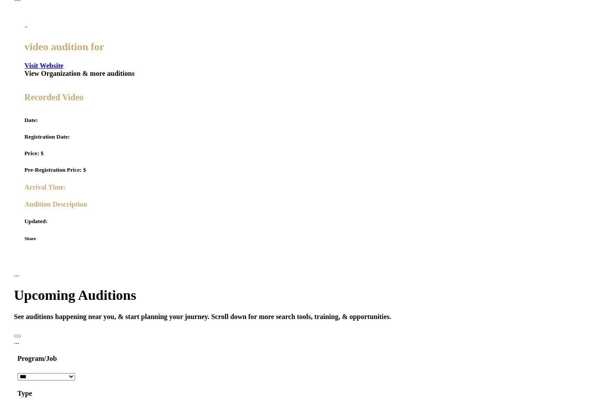
scroll to position [320, 0]
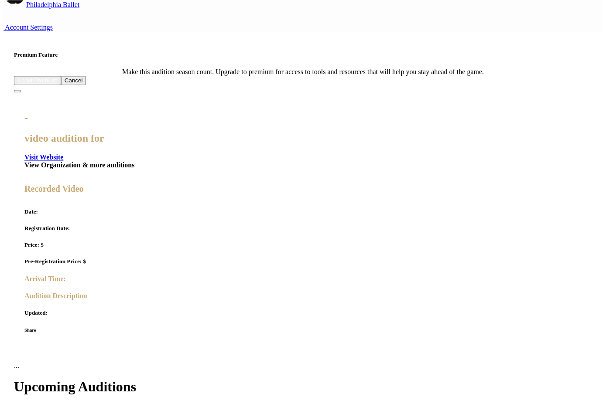
scroll to position [371, 0]
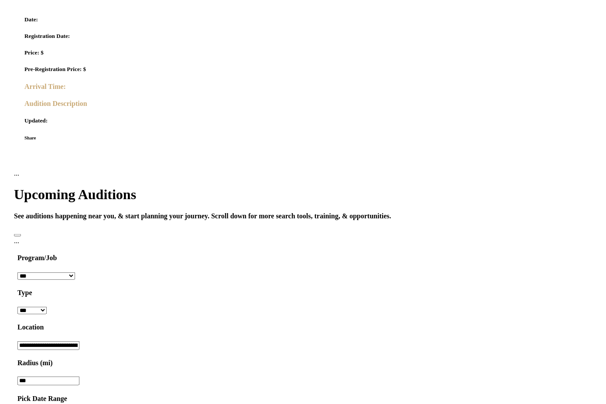
scroll to position [416, 0]
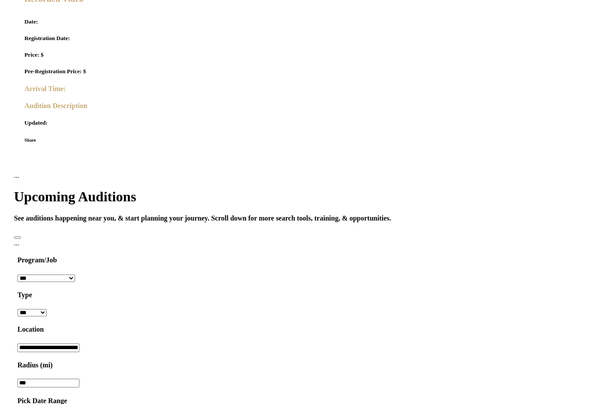
scroll to position [416, 0]
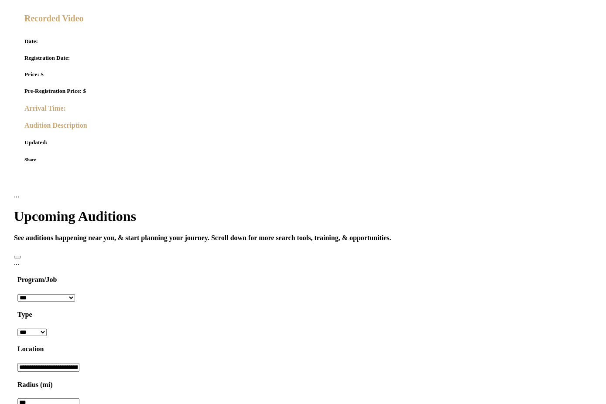
scroll to position [407, 0]
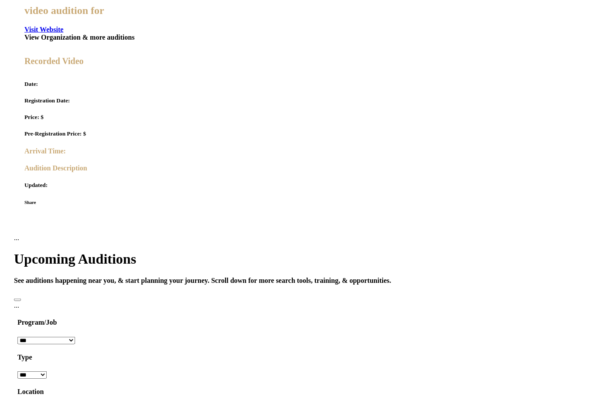
scroll to position [356, 0]
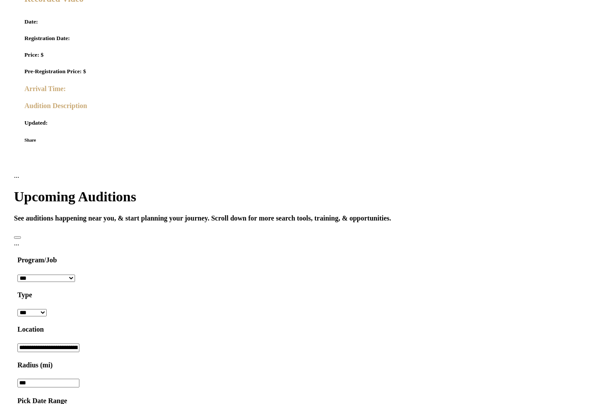
scroll to position [416, 0]
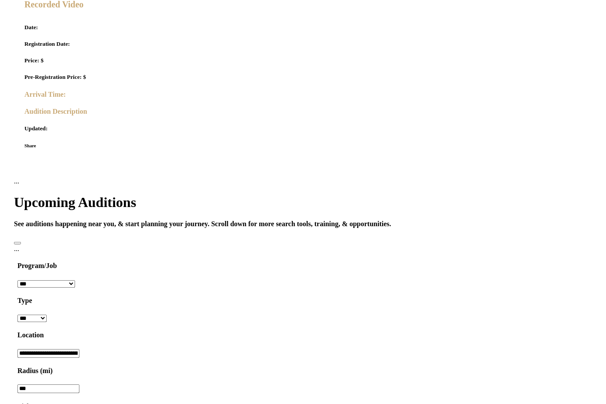
scroll to position [409, 0]
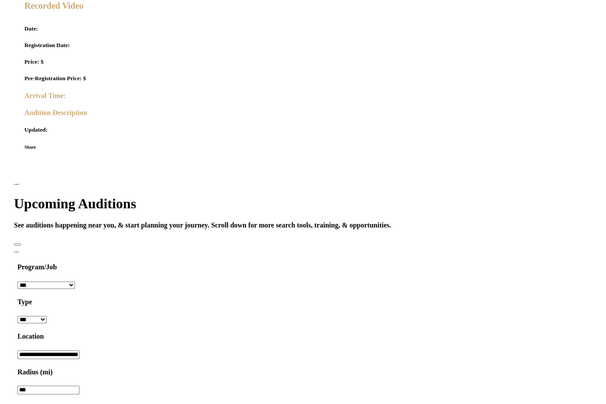
drag, startPoint x: 375, startPoint y: 241, endPoint x: 78, endPoint y: 173, distance: 305.5
drag, startPoint x: 209, startPoint y: 160, endPoint x: 209, endPoint y: 198, distance: 37.9
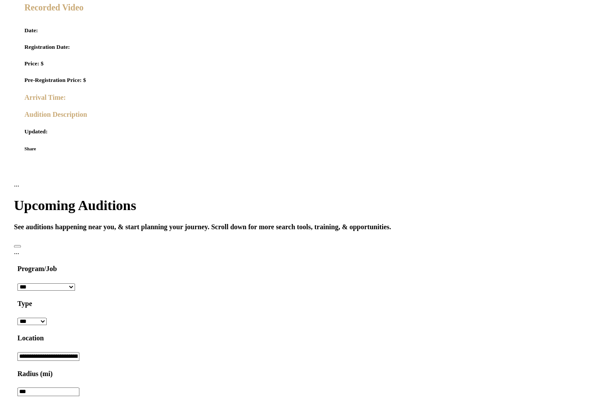
scroll to position [408, 0]
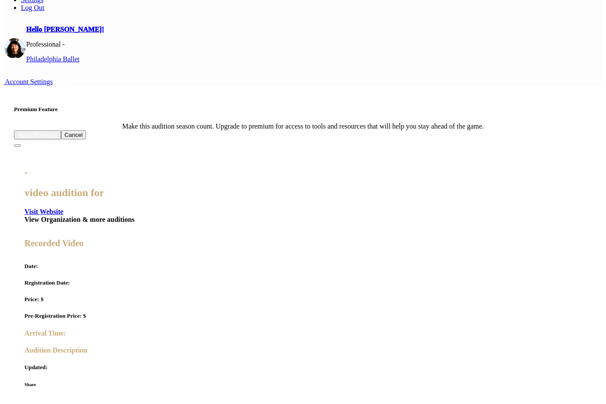
scroll to position [124, 0]
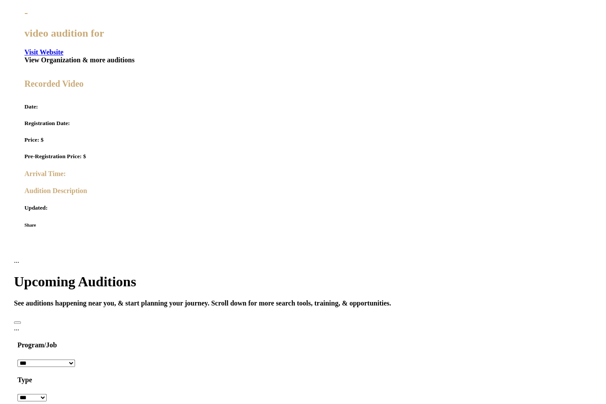
scroll to position [331, 0]
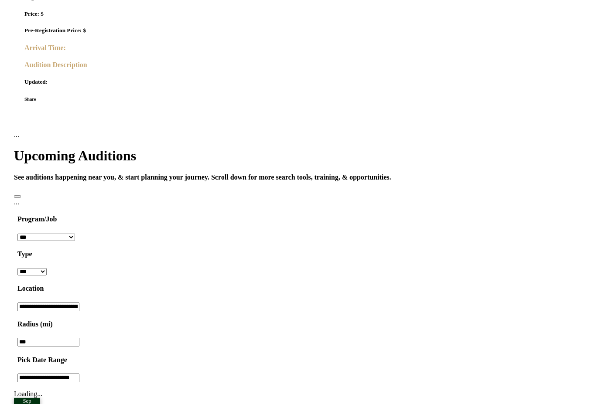
scroll to position [473, 0]
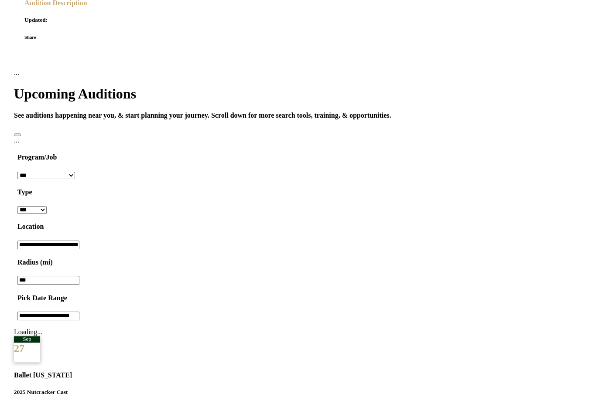
scroll to position [391, 0]
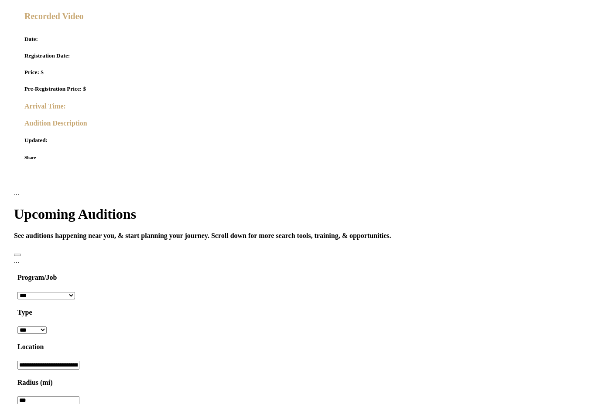
scroll to position [222, 0]
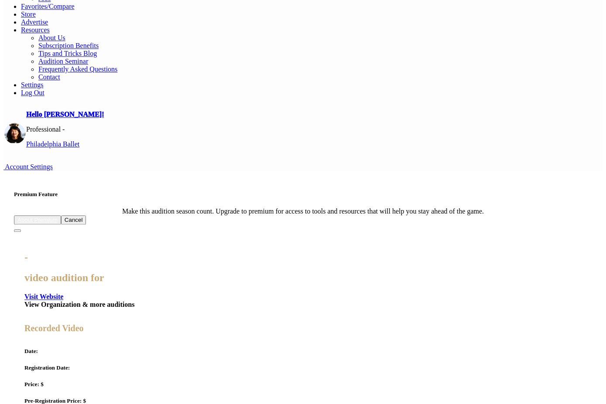
scroll to position [67, 0]
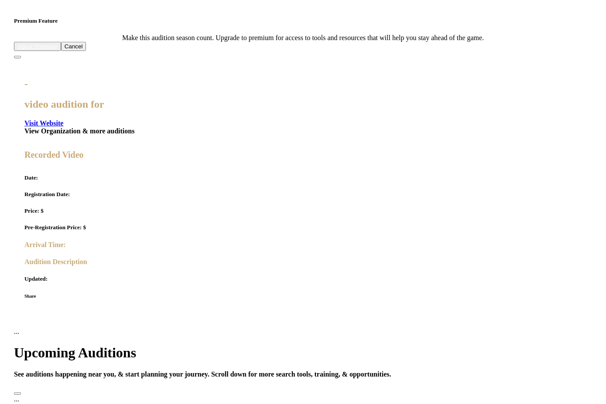
scroll to position [266, 0]
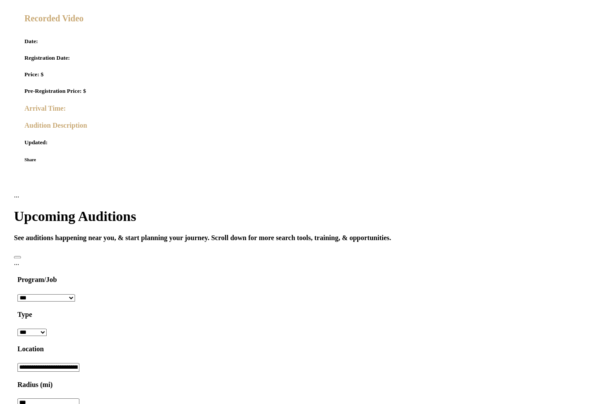
scroll to position [401, 0]
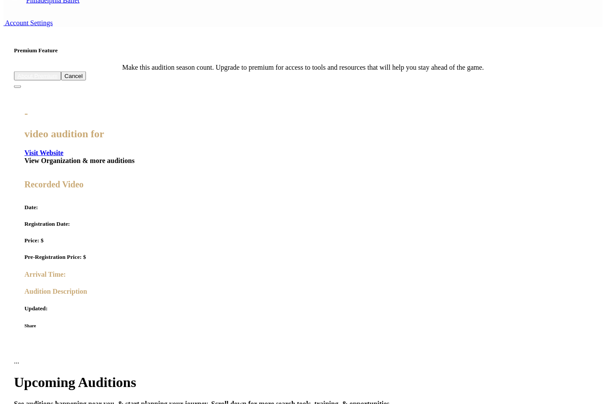
scroll to position [313, 0]
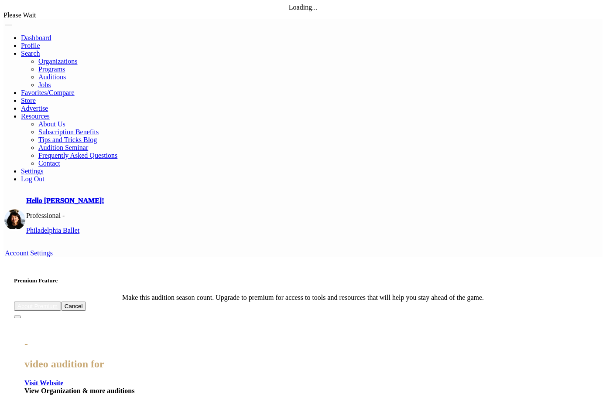
scroll to position [31, 0]
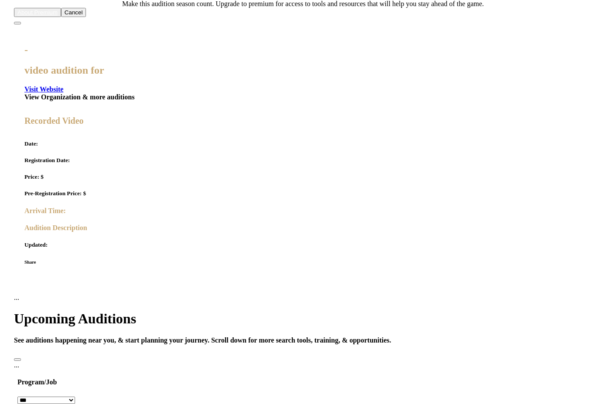
scroll to position [294, 0]
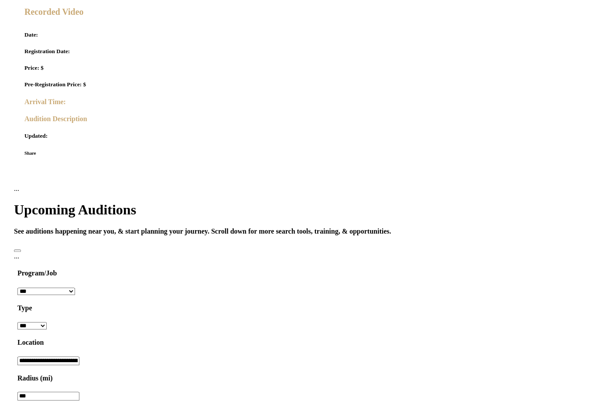
scroll to position [405, 0]
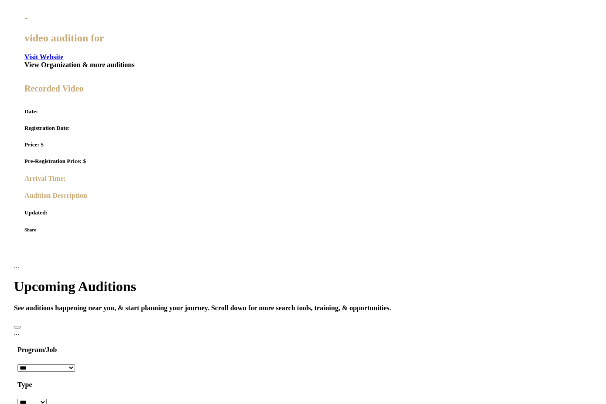
scroll to position [327, 0]
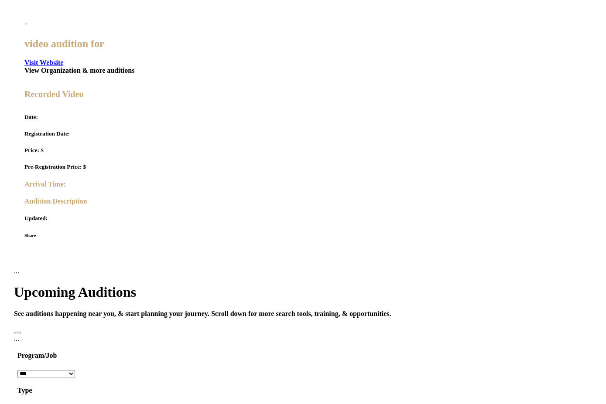
scroll to position [321, 0]
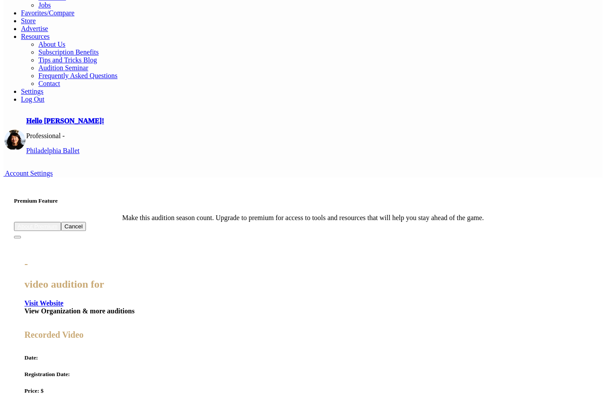
scroll to position [80, 0]
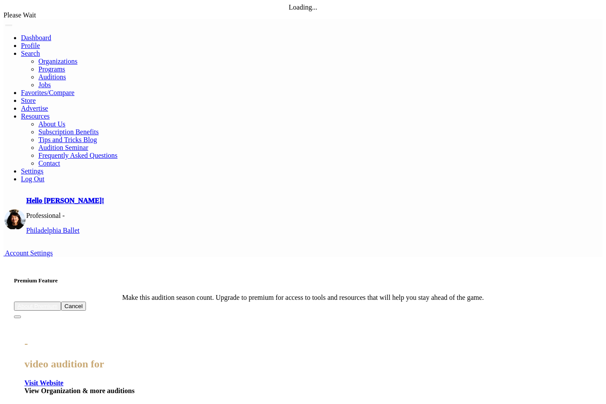
scroll to position [78, 0]
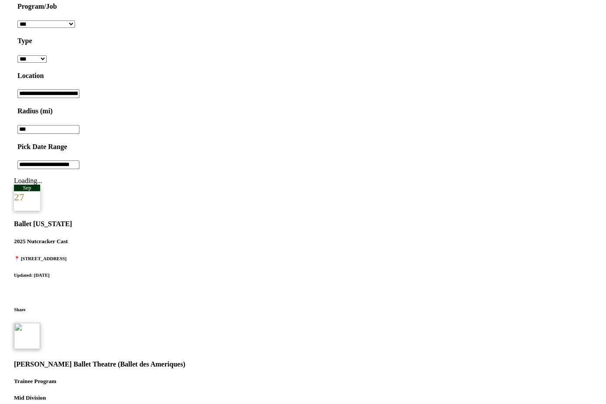
scroll to position [395, 0]
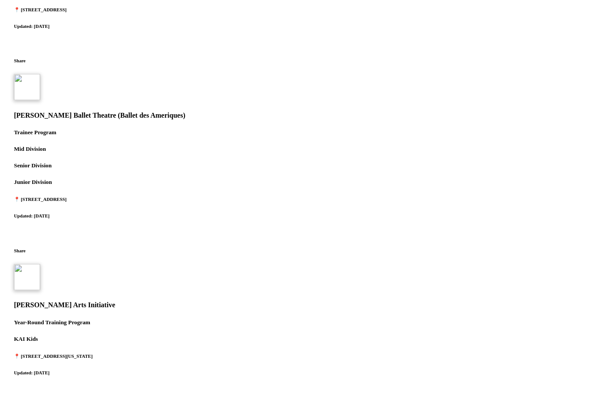
scroll to position [642, 0]
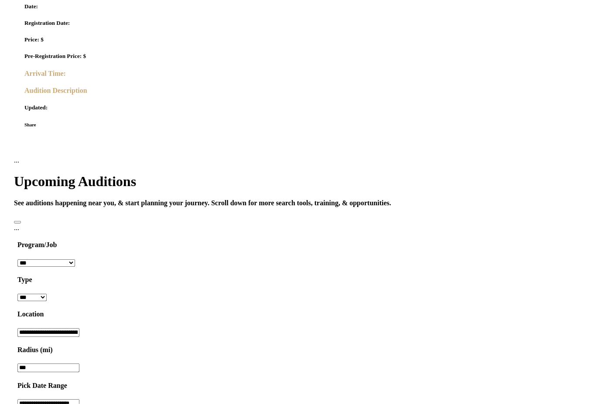
scroll to position [431, 0]
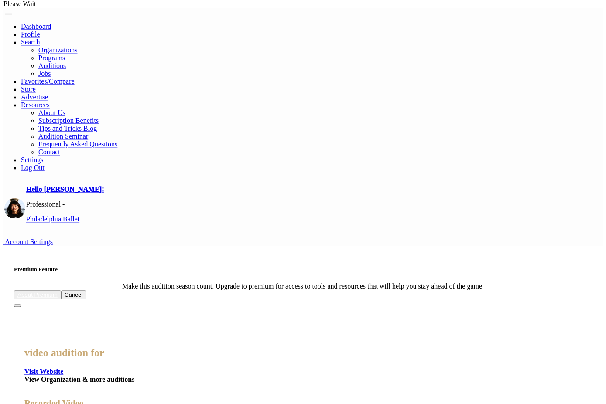
scroll to position [0, 0]
